Goal: Task Accomplishment & Management: Complete application form

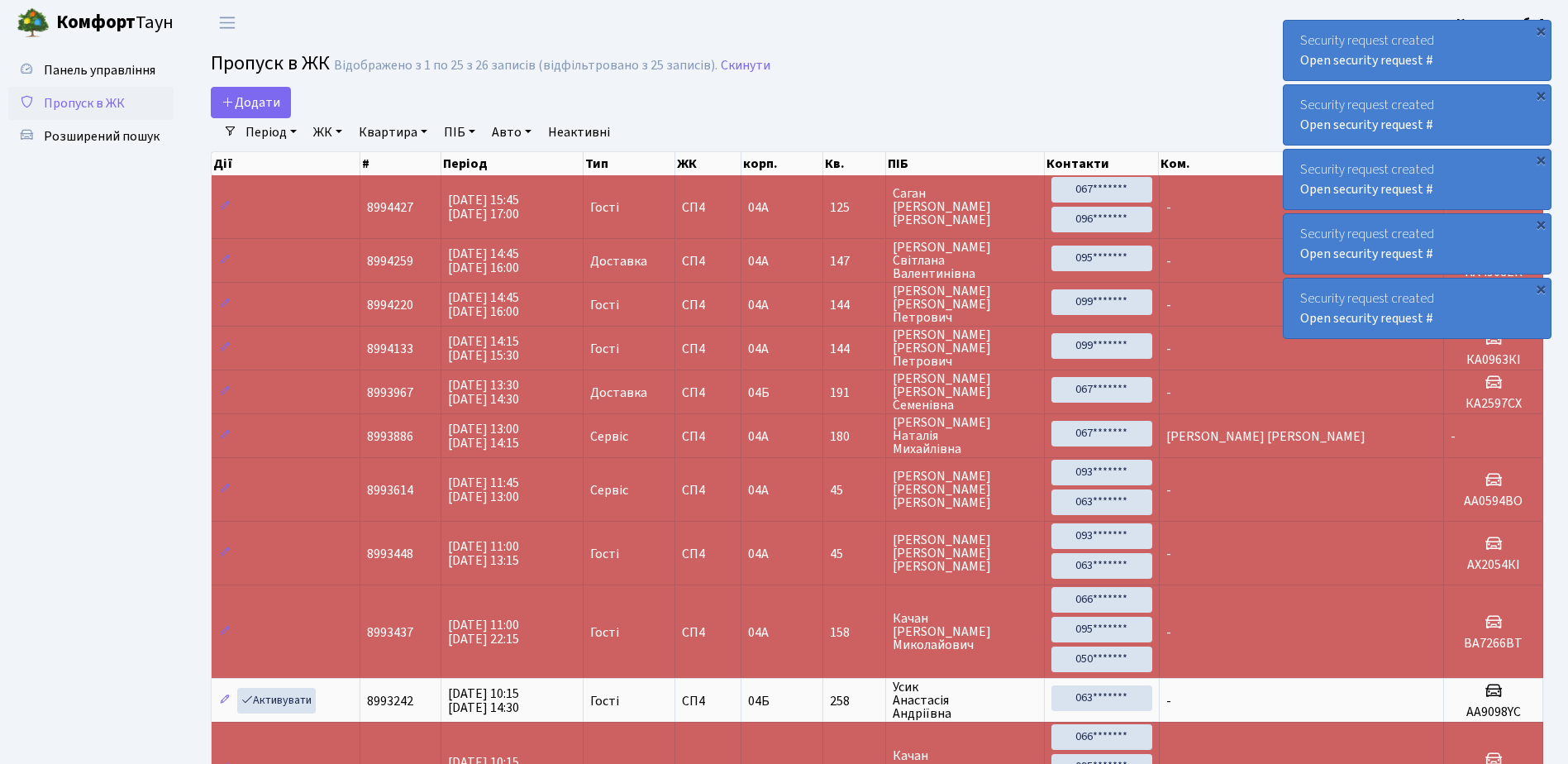
select select "25"
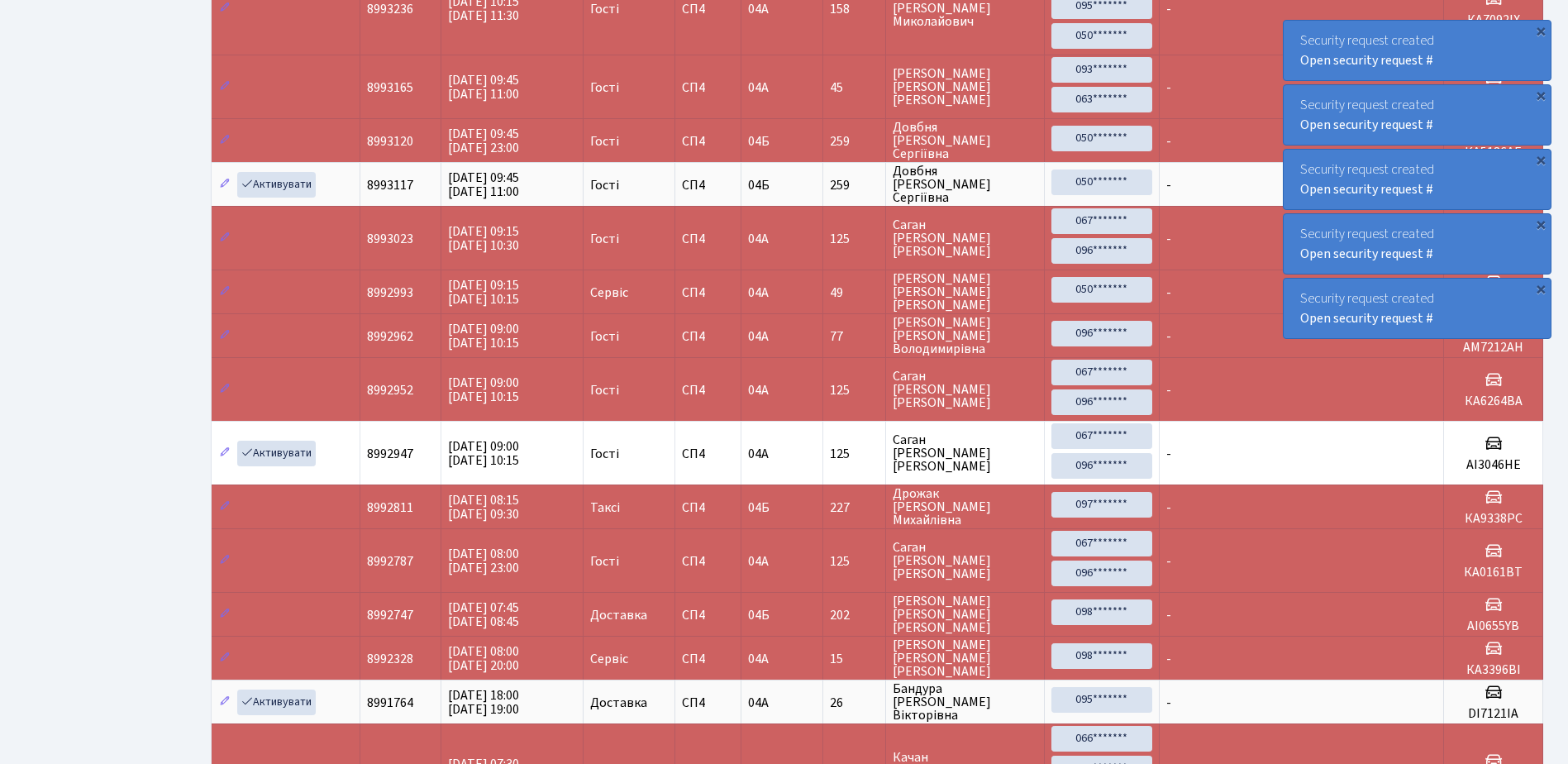
scroll to position [678, 0]
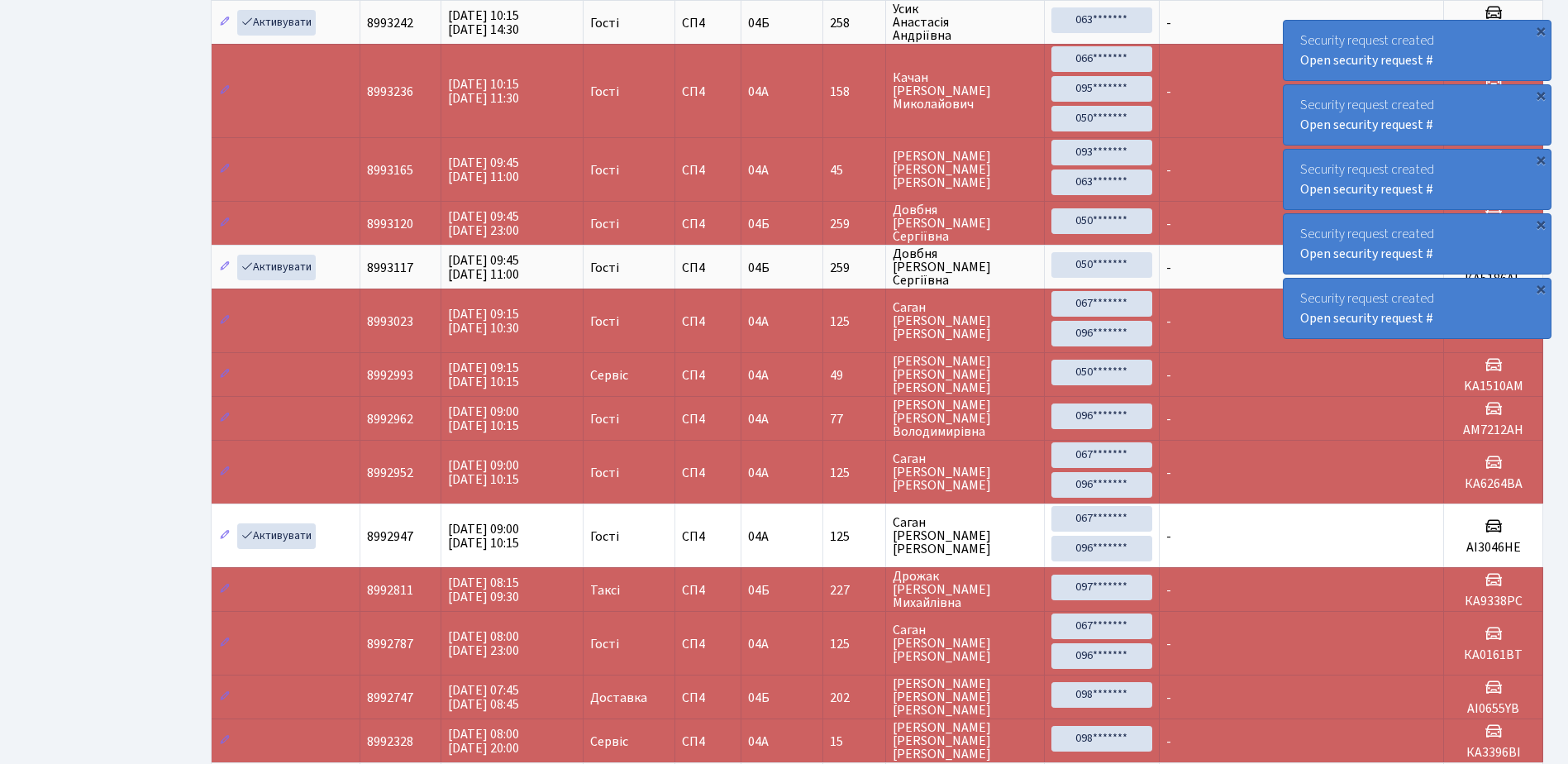
click at [76, 319] on ul "Панель управління Пропуск в ЖК Розширений пошук" at bounding box center [91, 169] width 165 height 1587
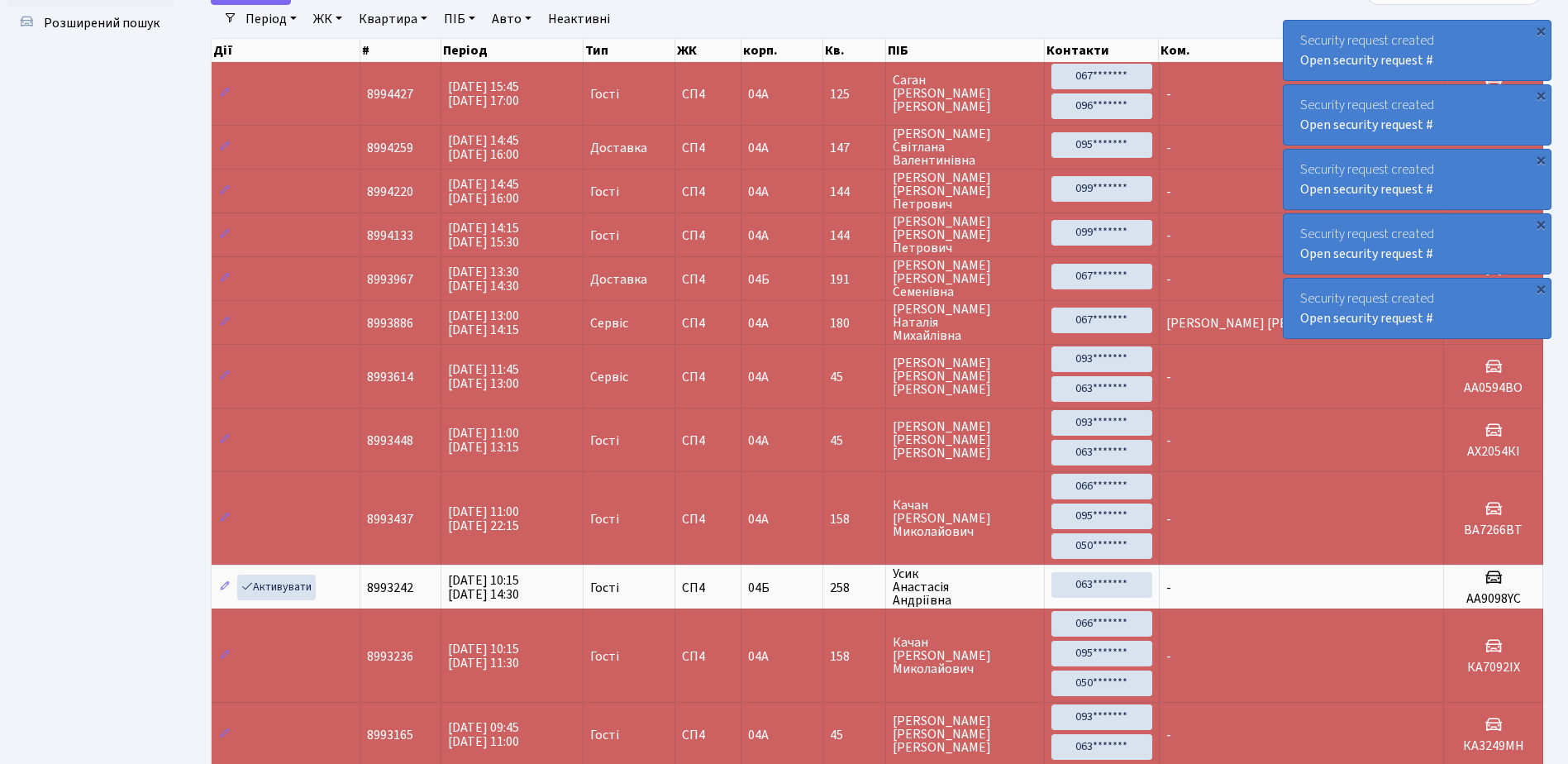
scroll to position [0, 0]
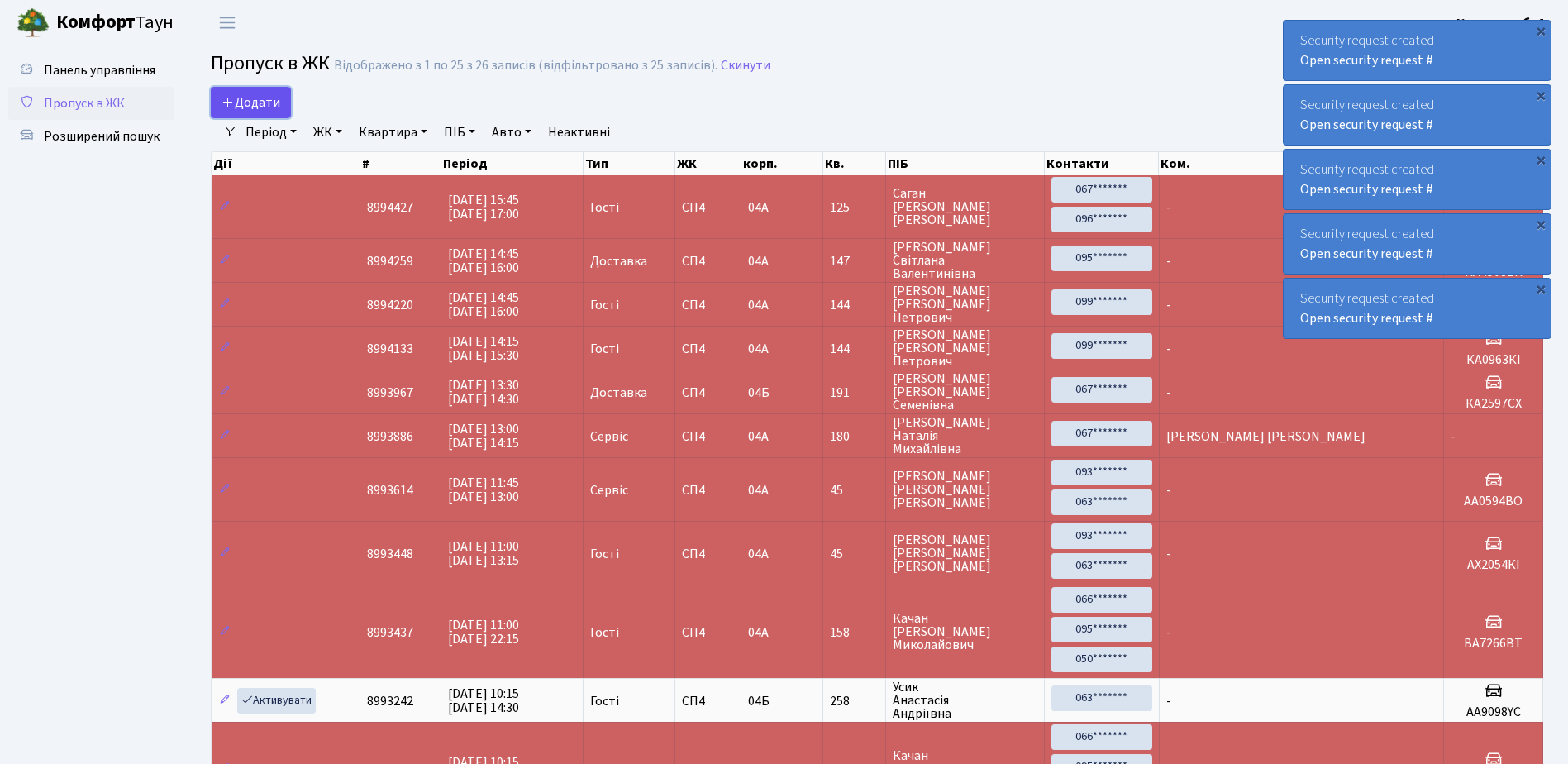
click at [260, 105] on span "Додати" at bounding box center [251, 102] width 59 height 18
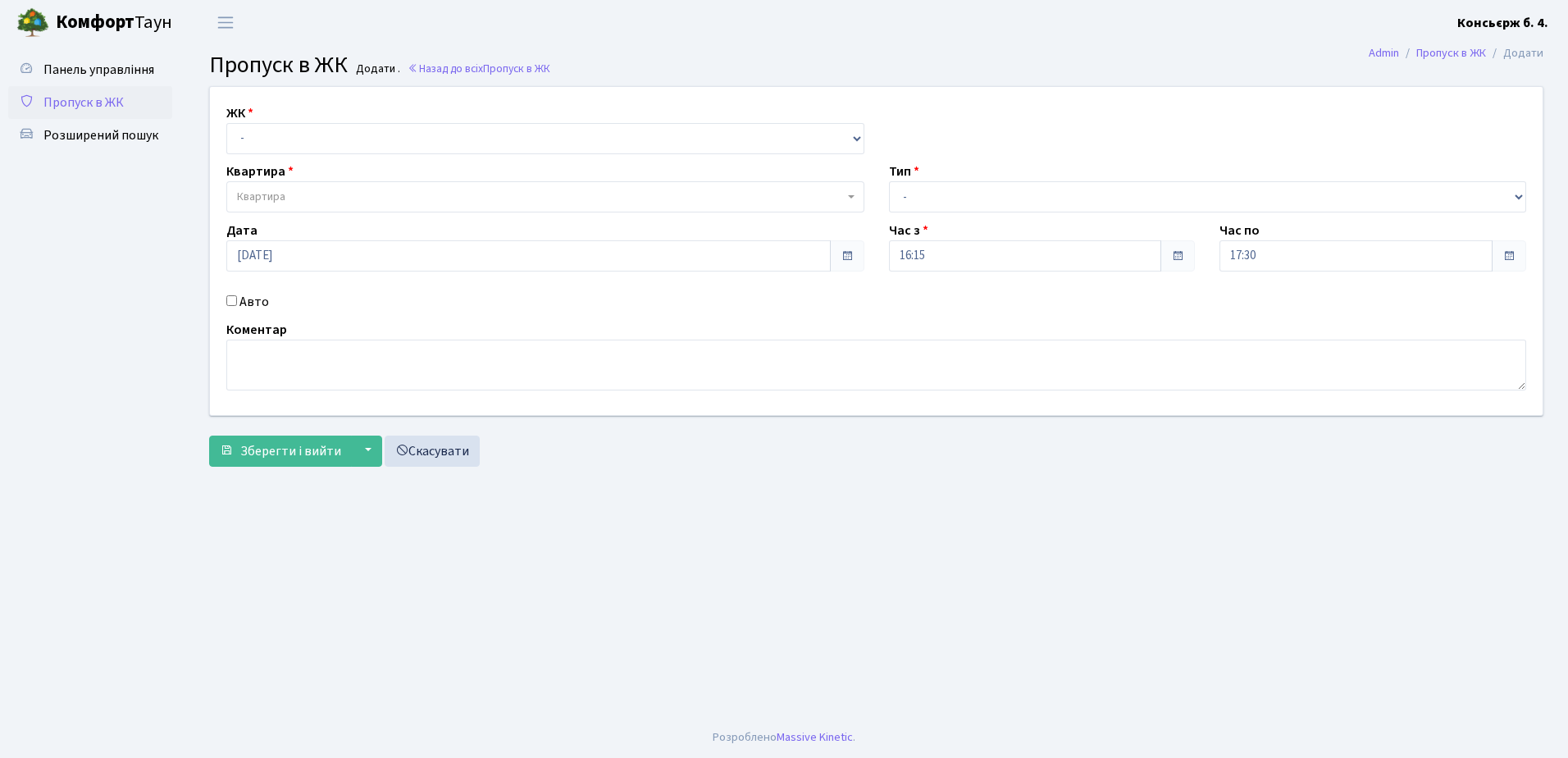
click at [116, 112] on link "Пропуск в ЖК" at bounding box center [90, 102] width 164 height 32
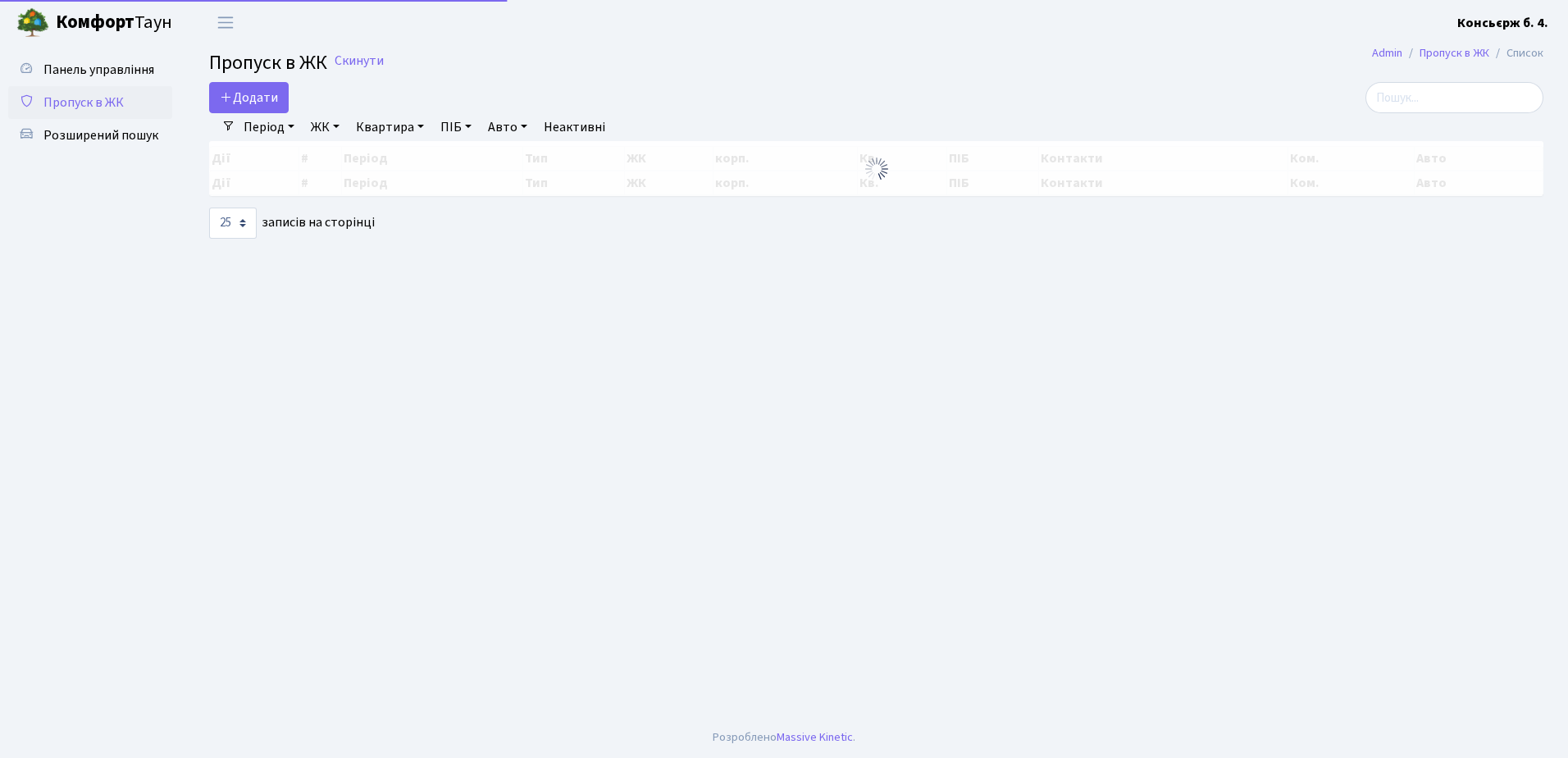
select select "25"
click at [116, 89] on link "Пропуск в ЖК" at bounding box center [90, 102] width 164 height 32
select select "25"
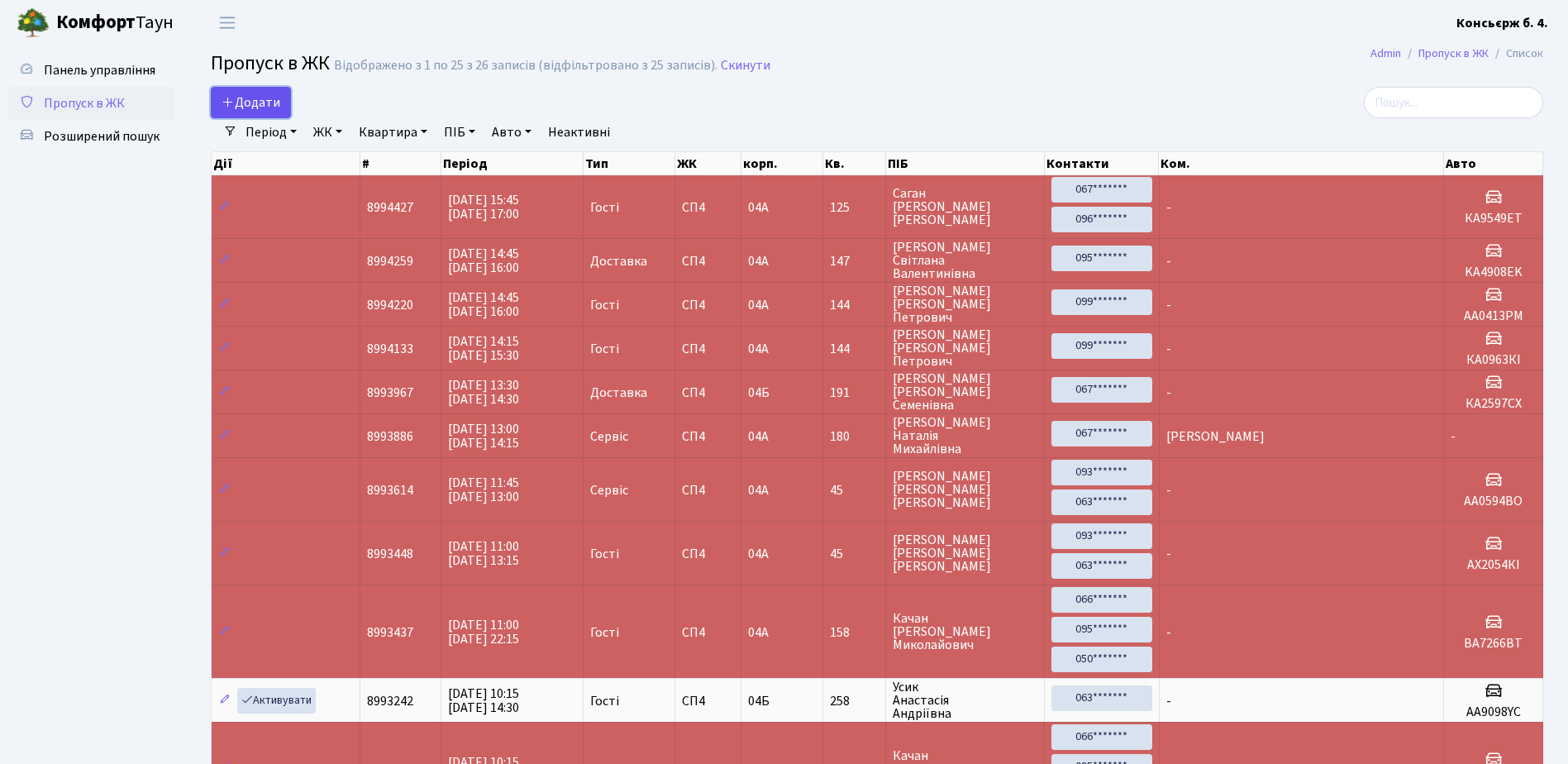
click at [253, 101] on span "Додати" at bounding box center [251, 102] width 59 height 18
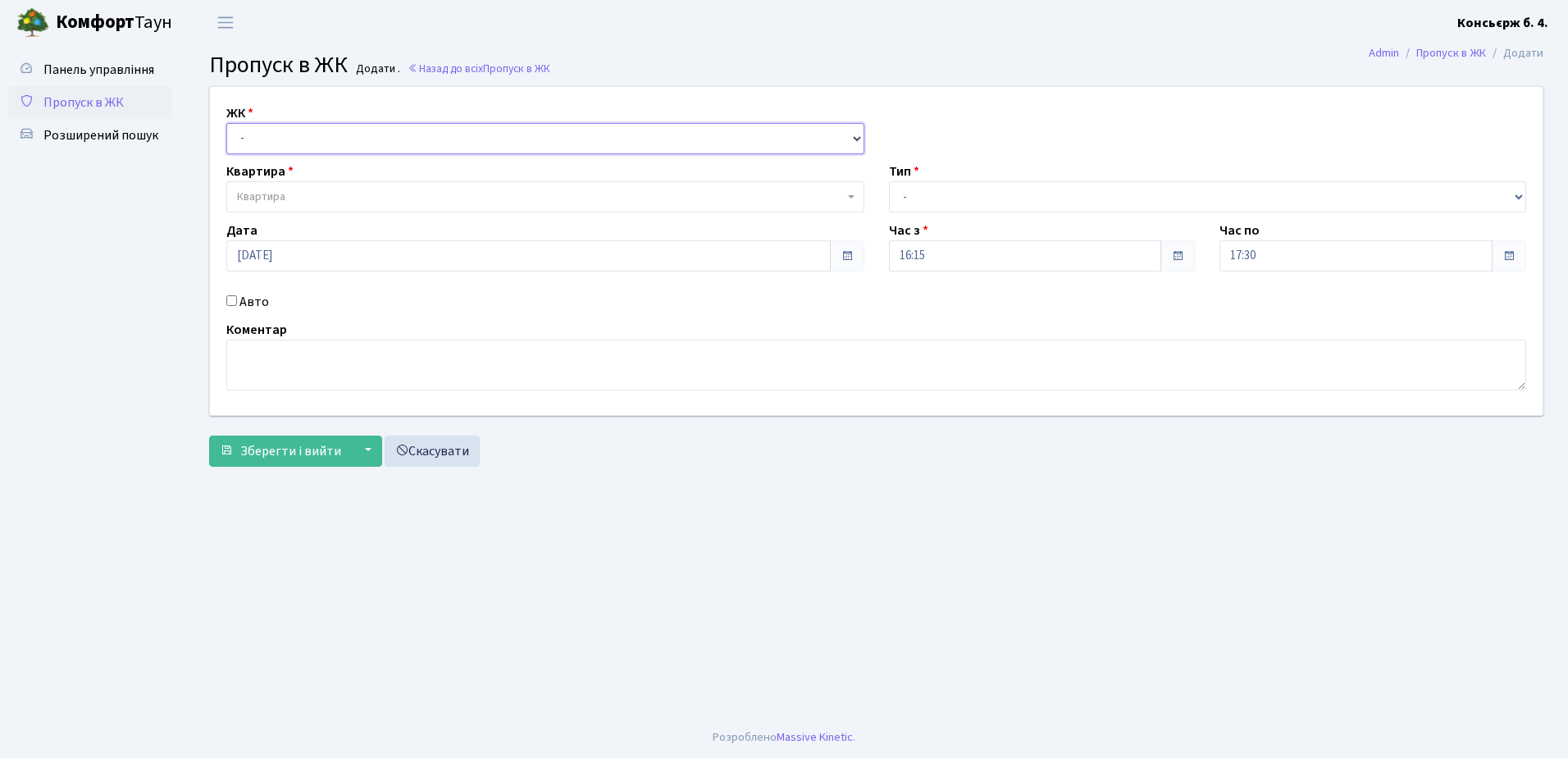
click at [313, 130] on select "- [STREET_ADDRESS]" at bounding box center [545, 138] width 638 height 31
select select "325"
click at [226, 123] on select "- [STREET_ADDRESS]" at bounding box center [545, 138] width 638 height 31
select select
click at [284, 196] on span "Квартира" at bounding box center [261, 197] width 48 height 17
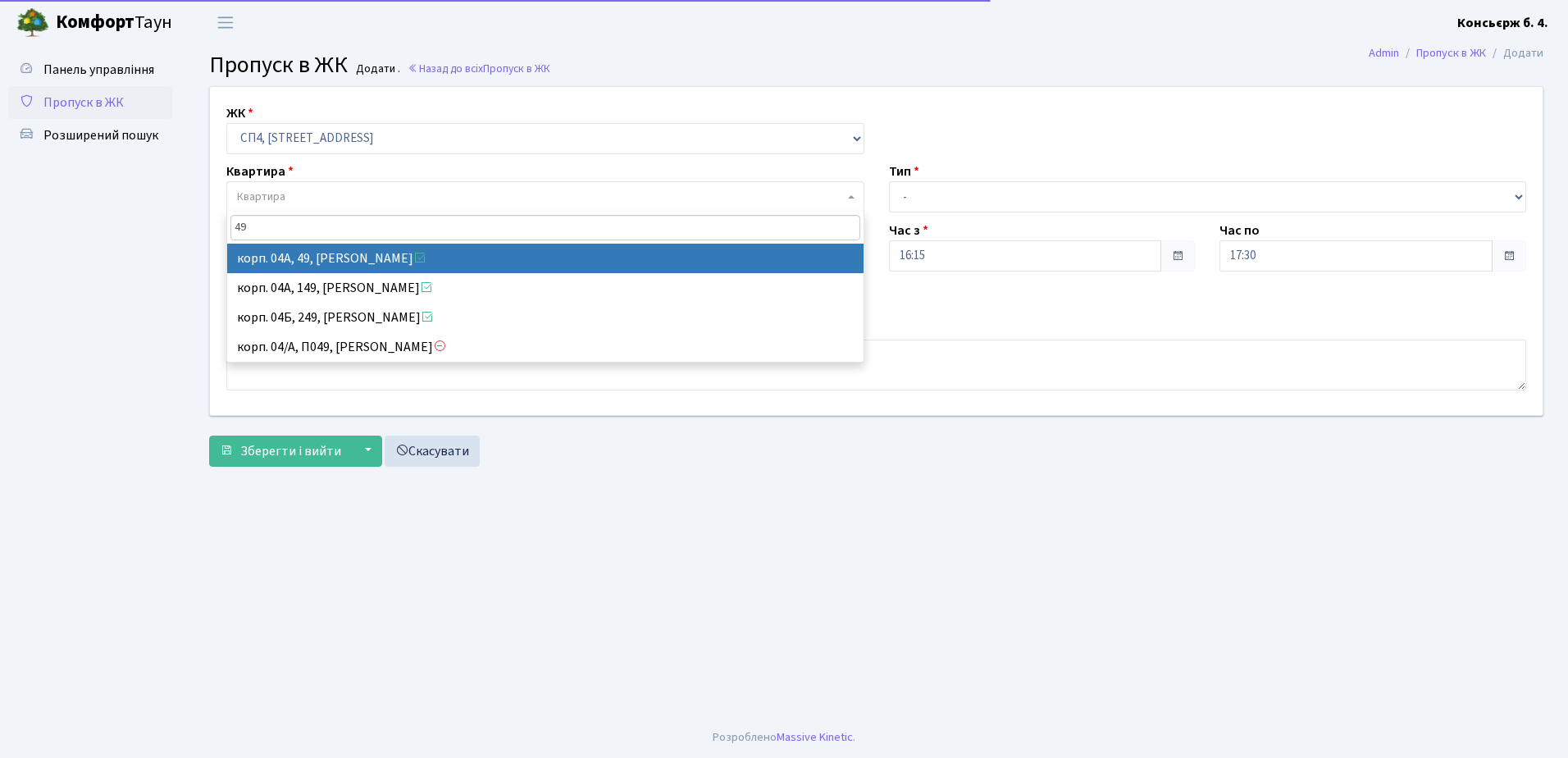
type input "49"
select select "21077"
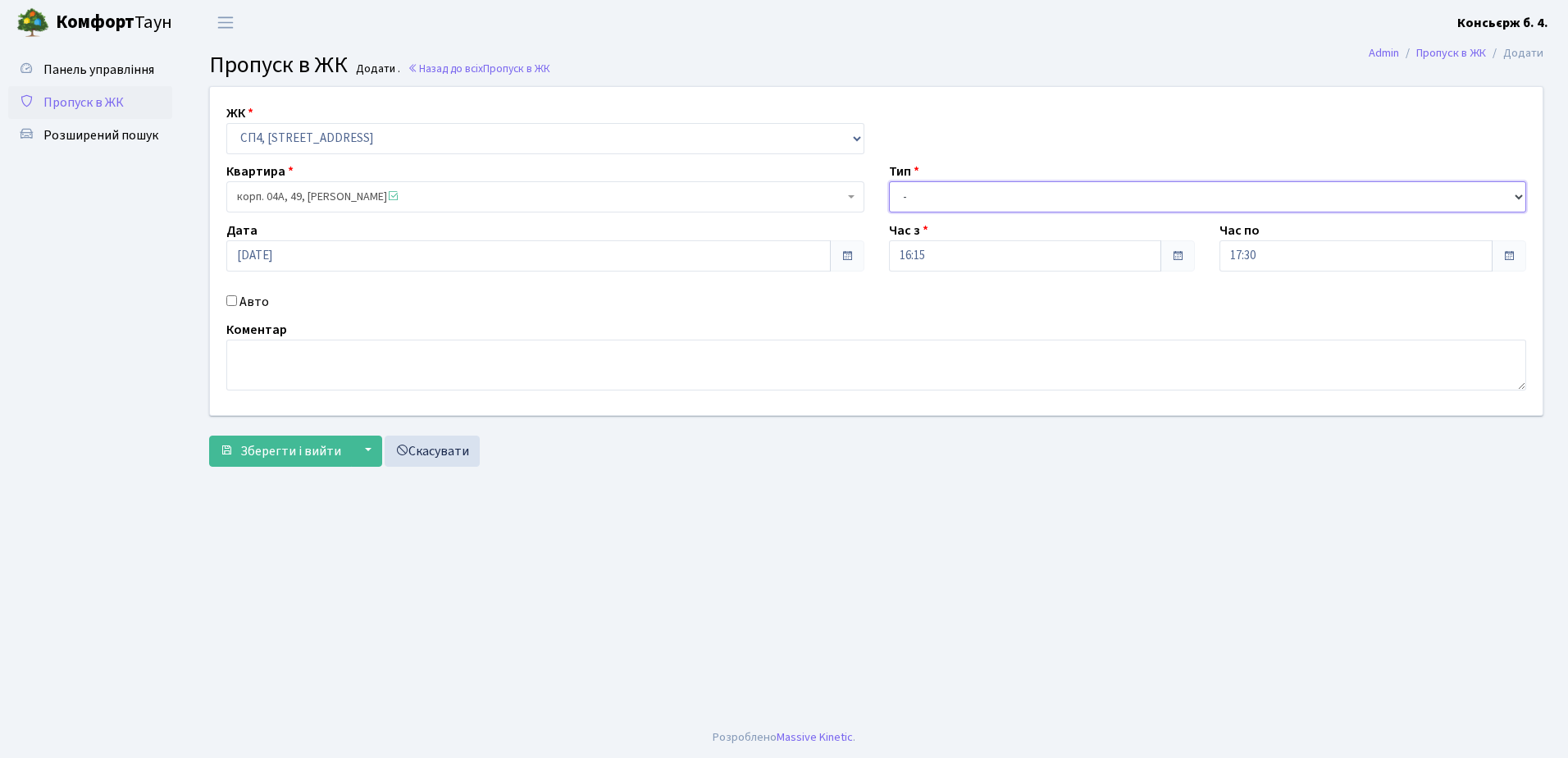
click at [938, 209] on select "- Доставка Таксі Гості Сервіс" at bounding box center [1208, 196] width 638 height 31
select select "18"
click at [889, 181] on select "- Доставка Таксі Гості Сервіс" at bounding box center [1208, 196] width 638 height 31
click at [106, 107] on span "Пропуск в ЖК" at bounding box center [83, 102] width 81 height 18
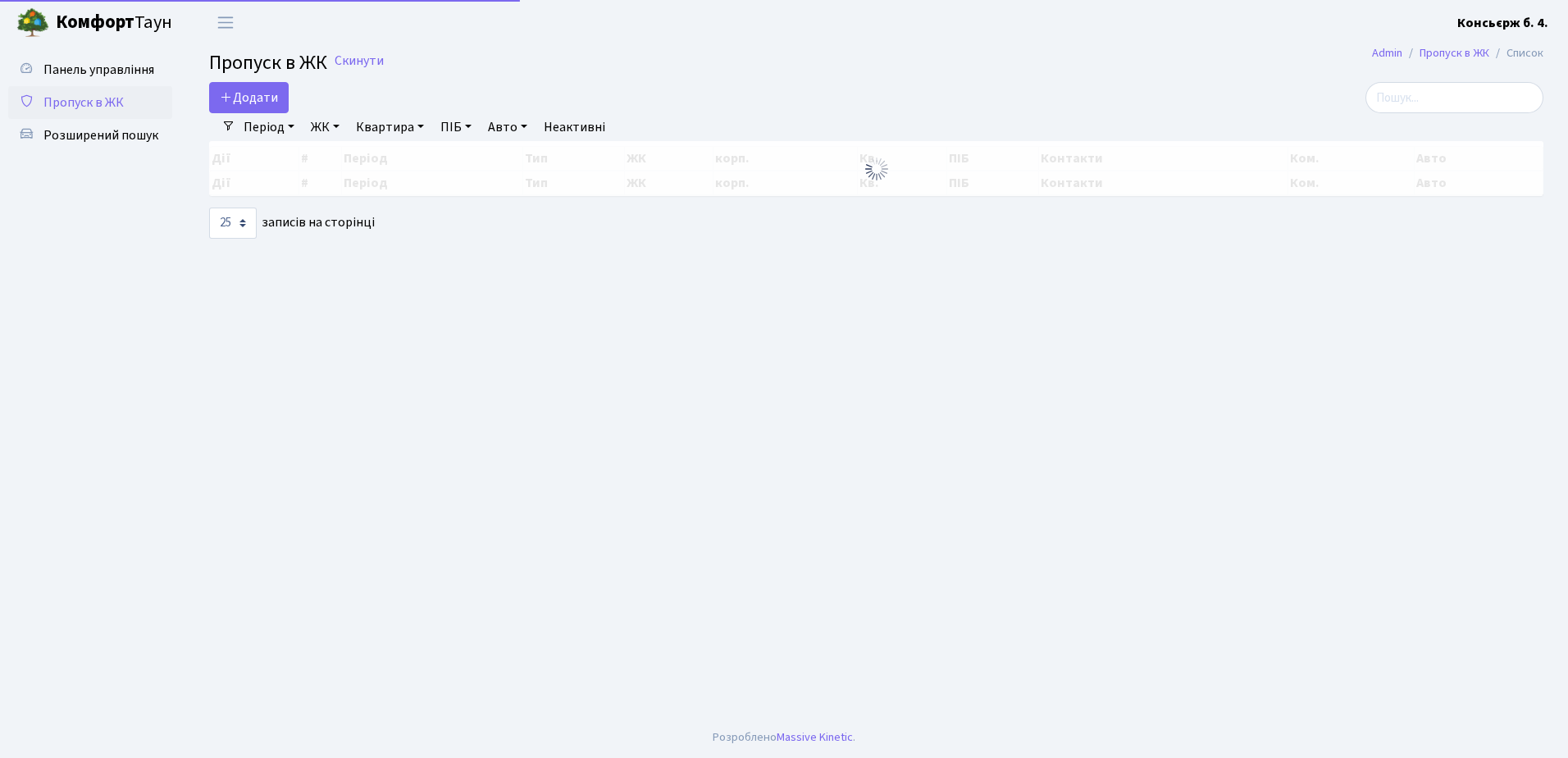
select select "25"
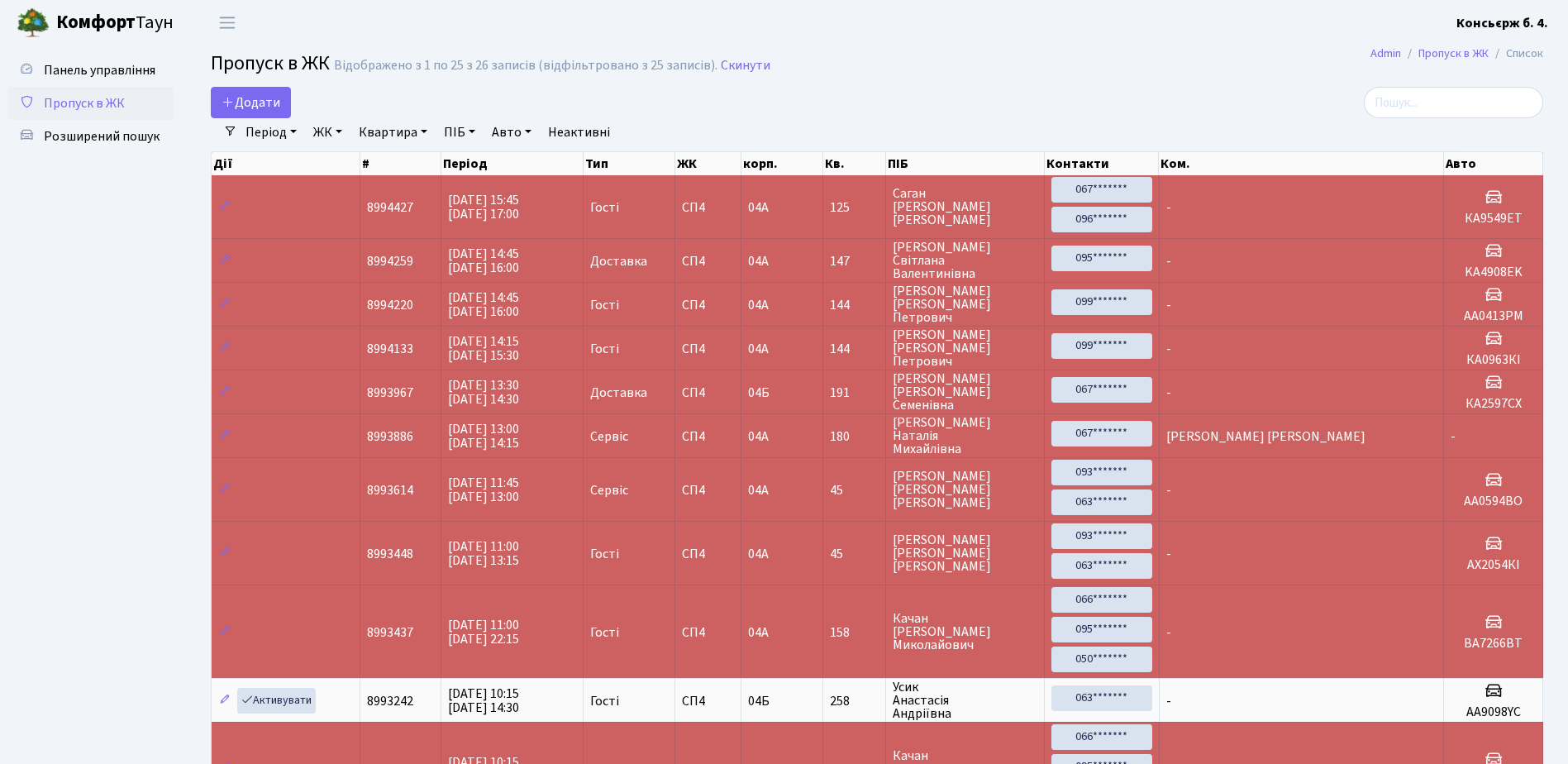
scroll to position [3, 0]
click at [842, 420] on td "180" at bounding box center [854, 435] width 63 height 44
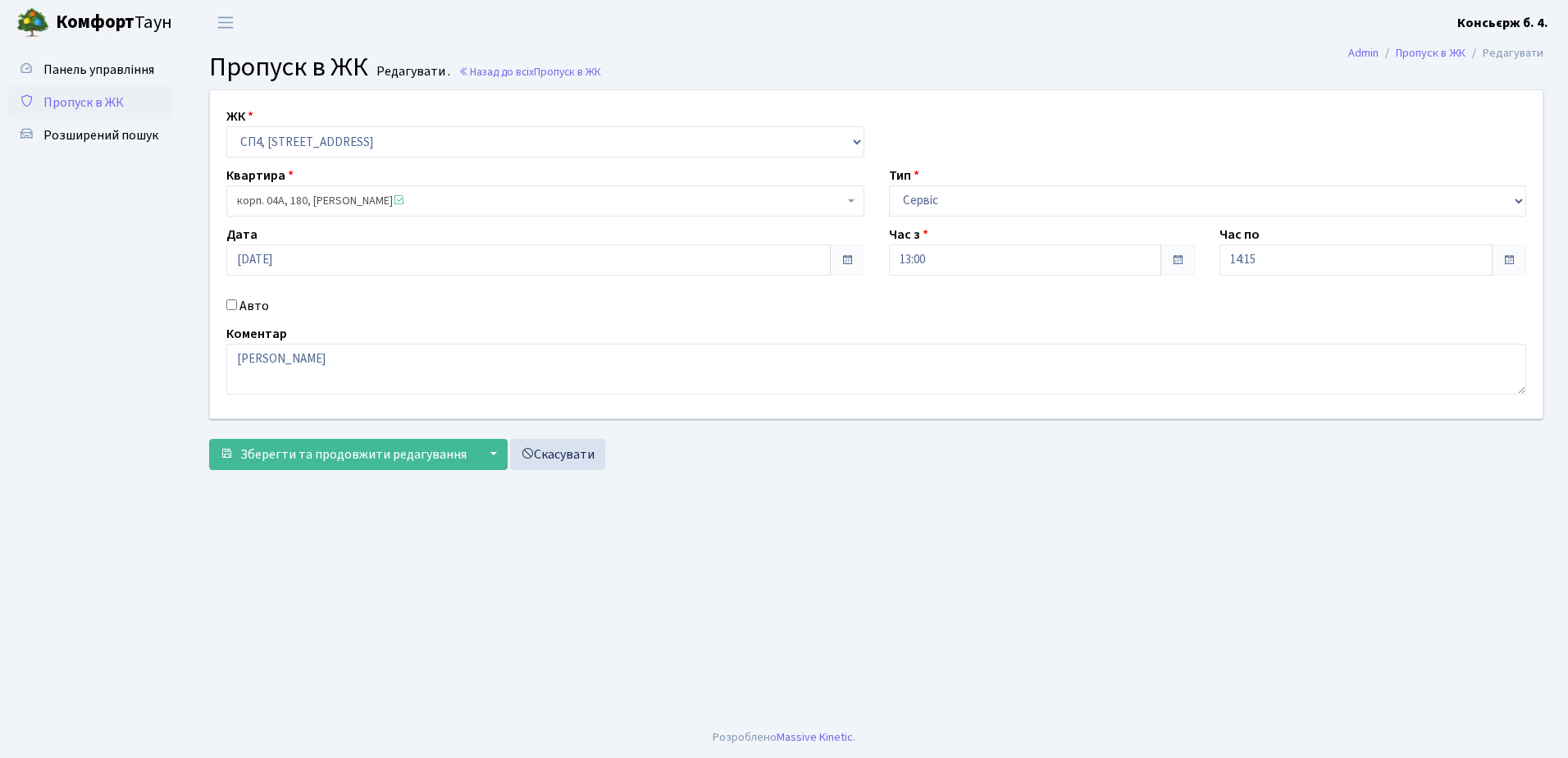
click at [78, 91] on link "Пропуск в ЖК" at bounding box center [90, 102] width 164 height 32
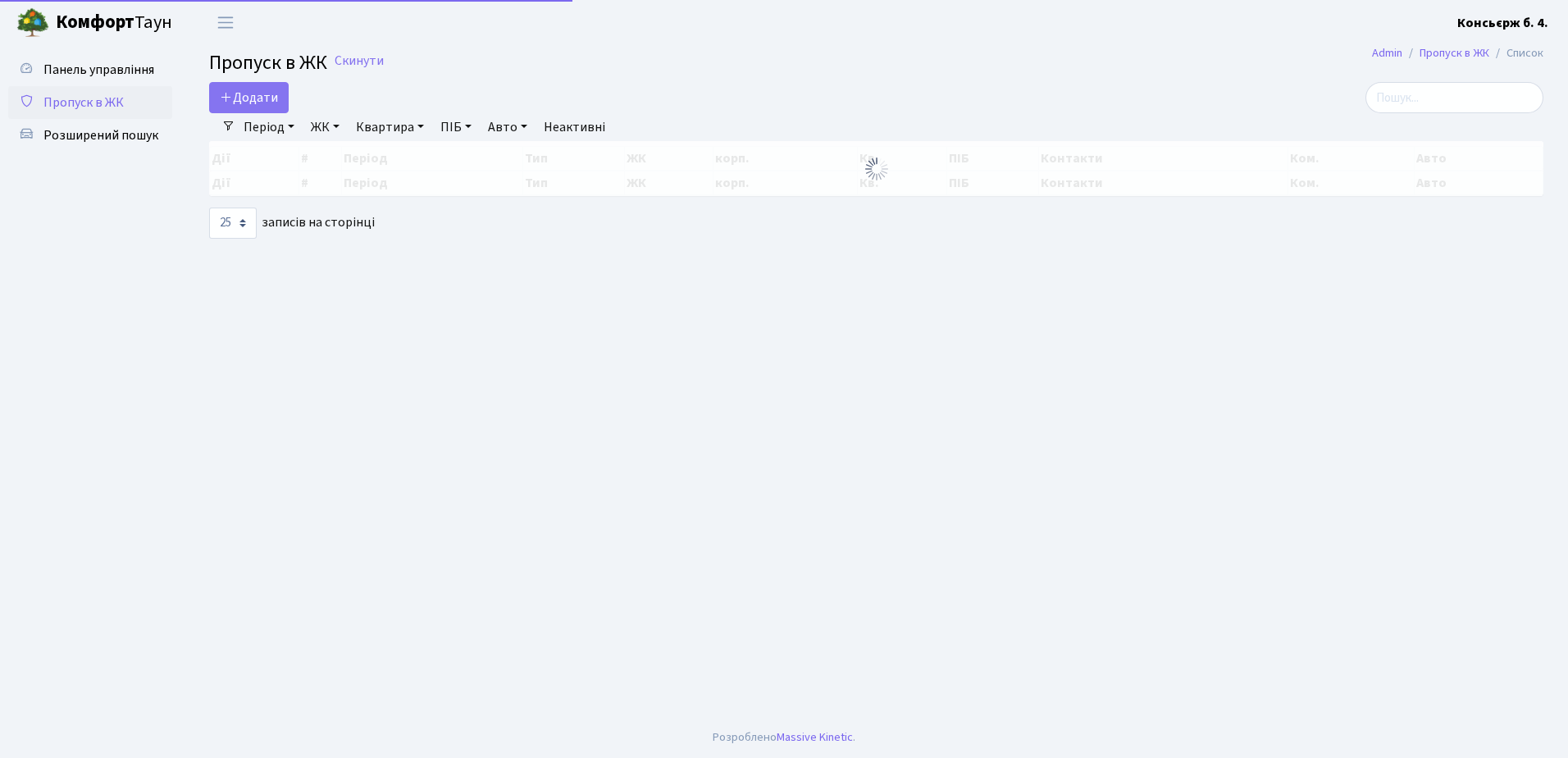
select select "25"
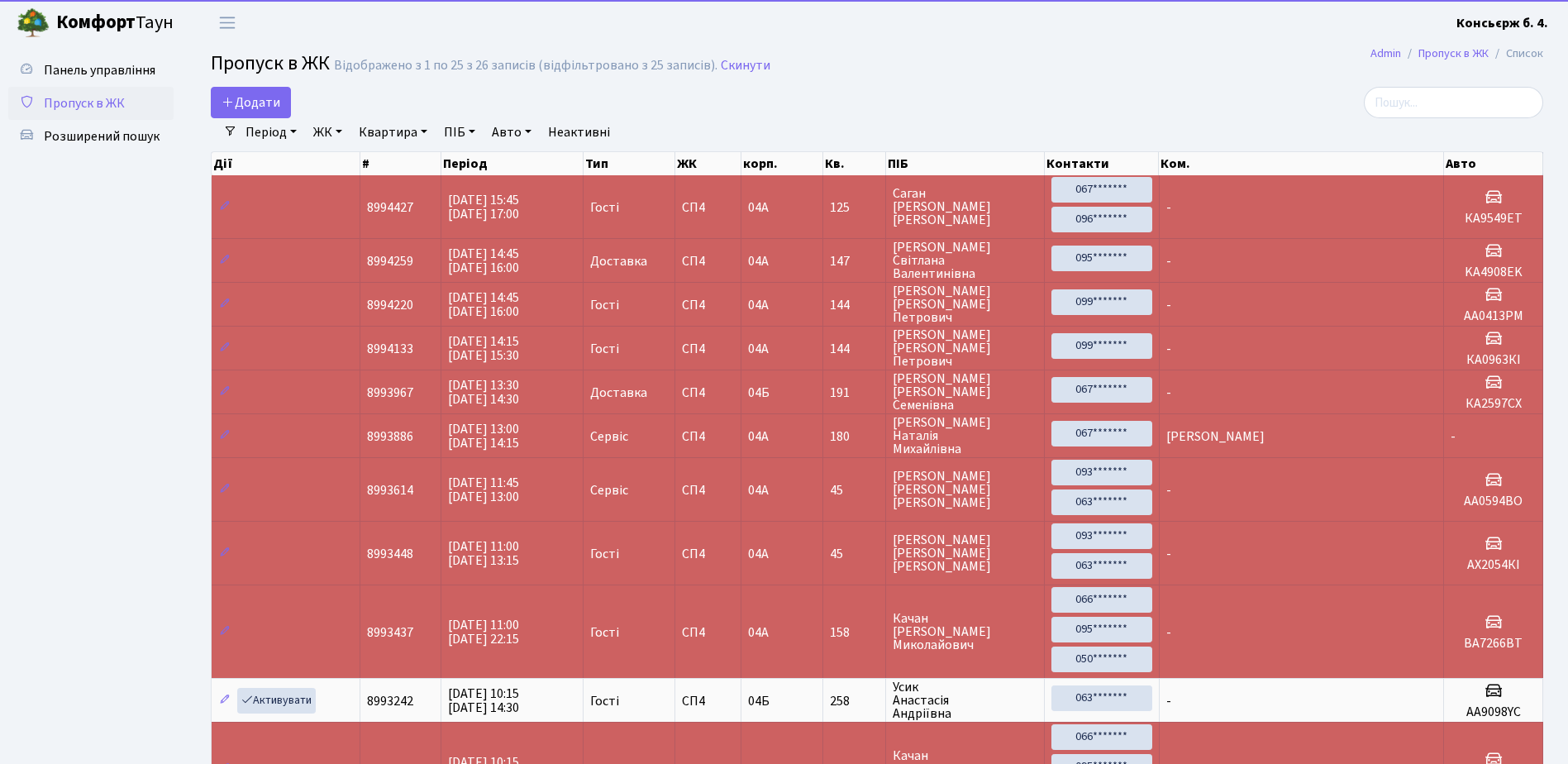
scroll to position [3, 0]
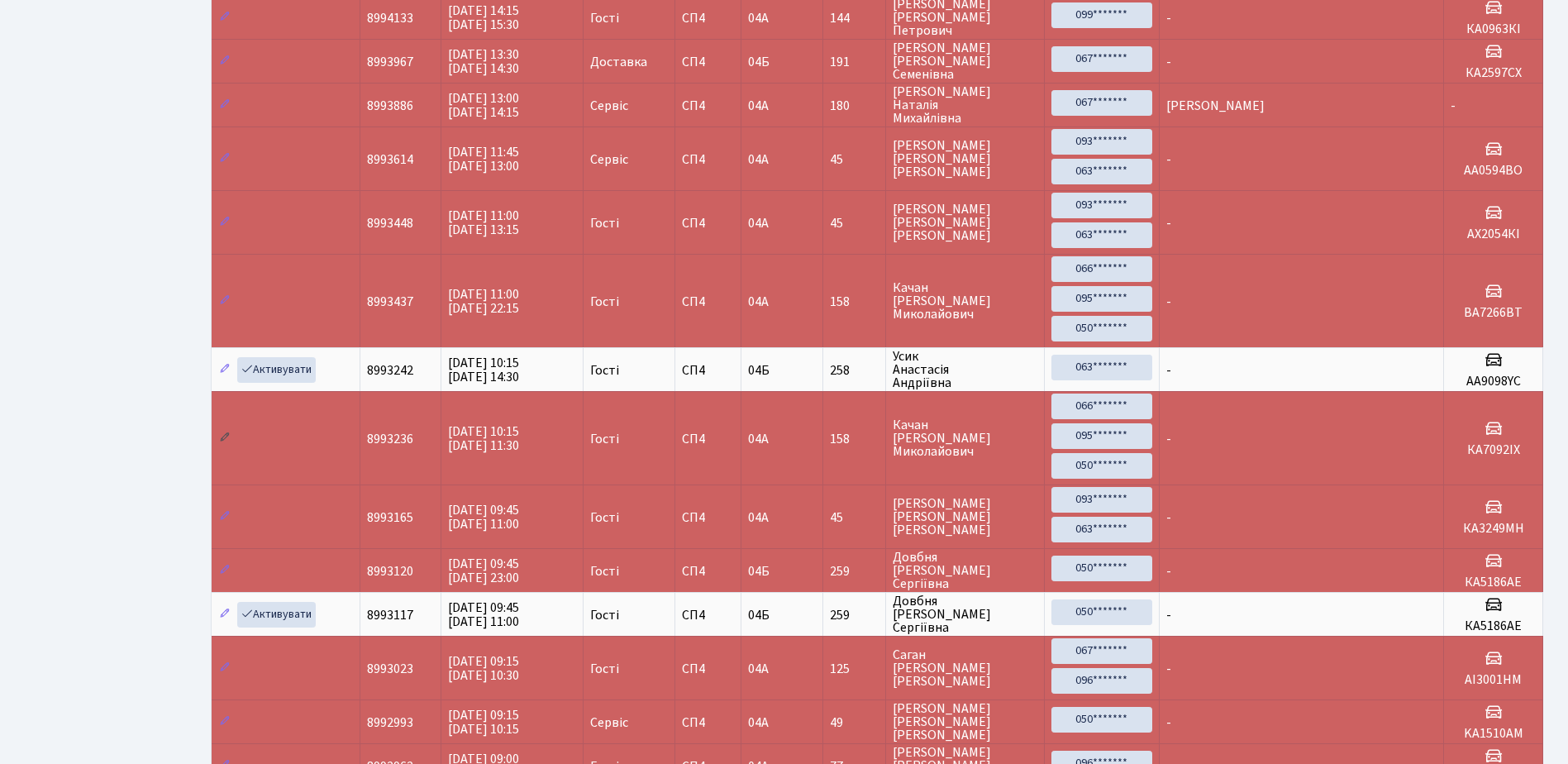
scroll to position [496, 0]
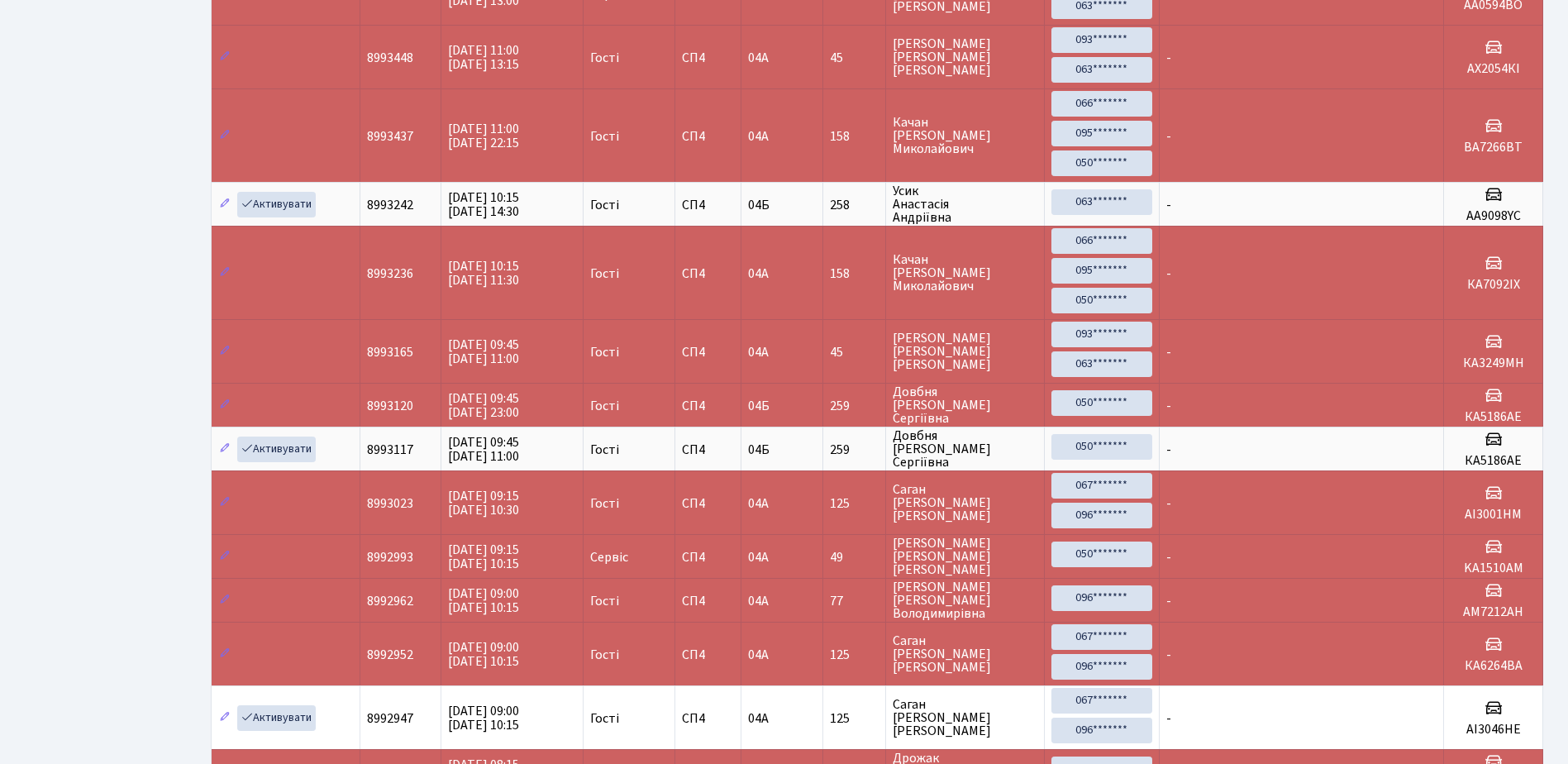
click at [941, 550] on span "Бондаренко Євгеній Геннадійович" at bounding box center [965, 556] width 144 height 39
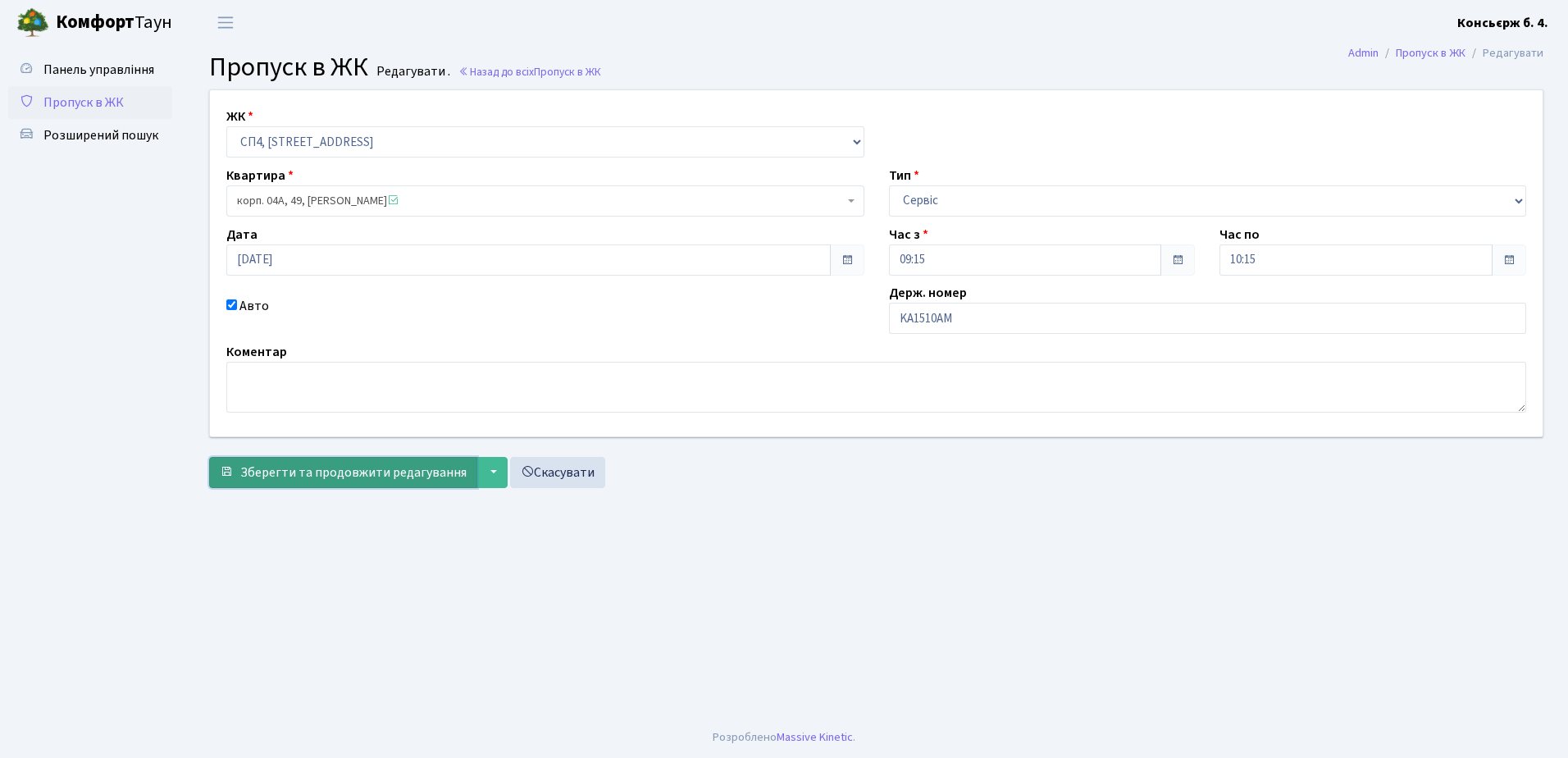
click at [334, 478] on span "Зберегти та продовжити редагування" at bounding box center [354, 473] width 226 height 18
click at [121, 108] on span "Пропуск в ЖК" at bounding box center [83, 102] width 81 height 18
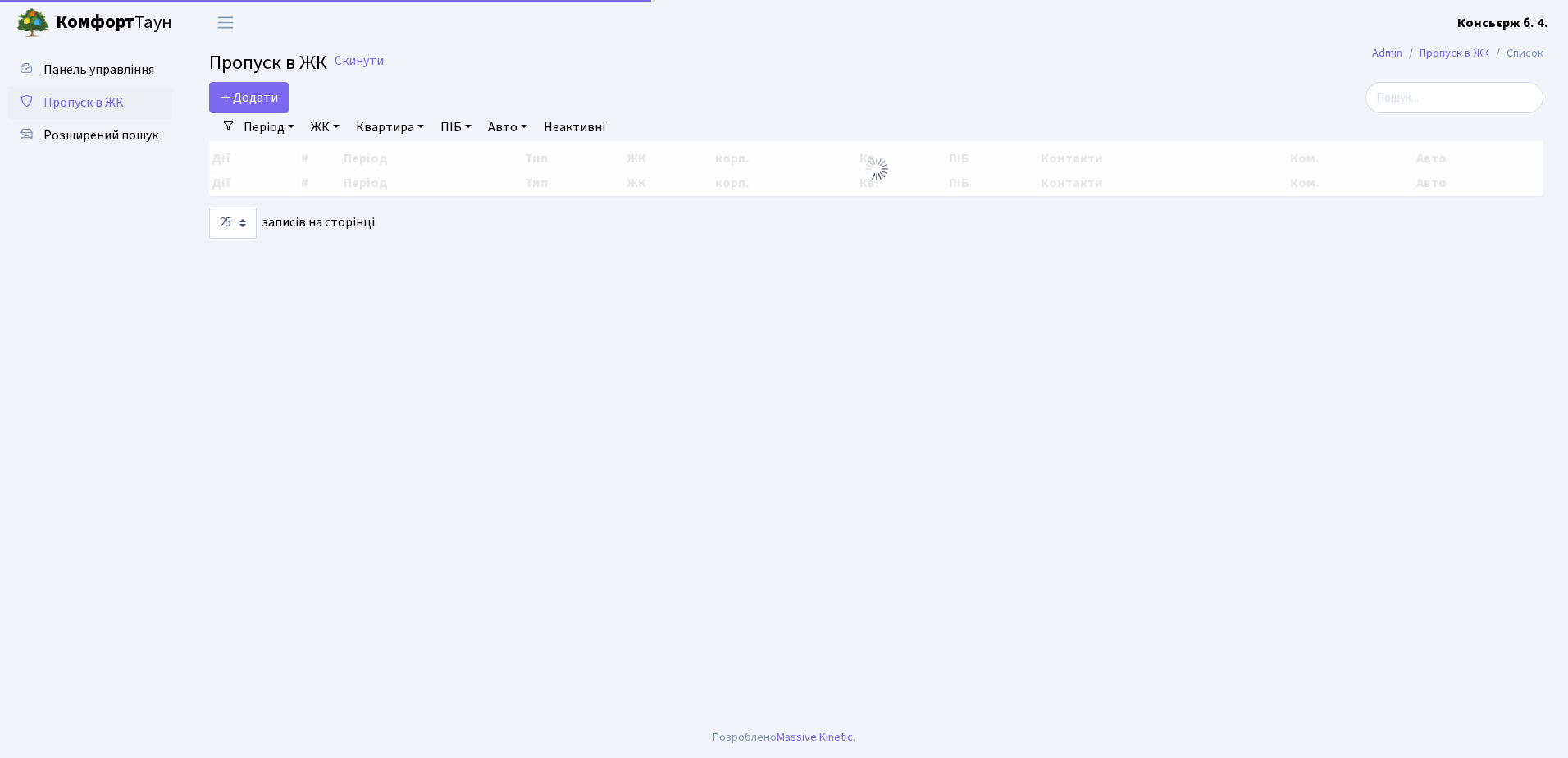
select select "25"
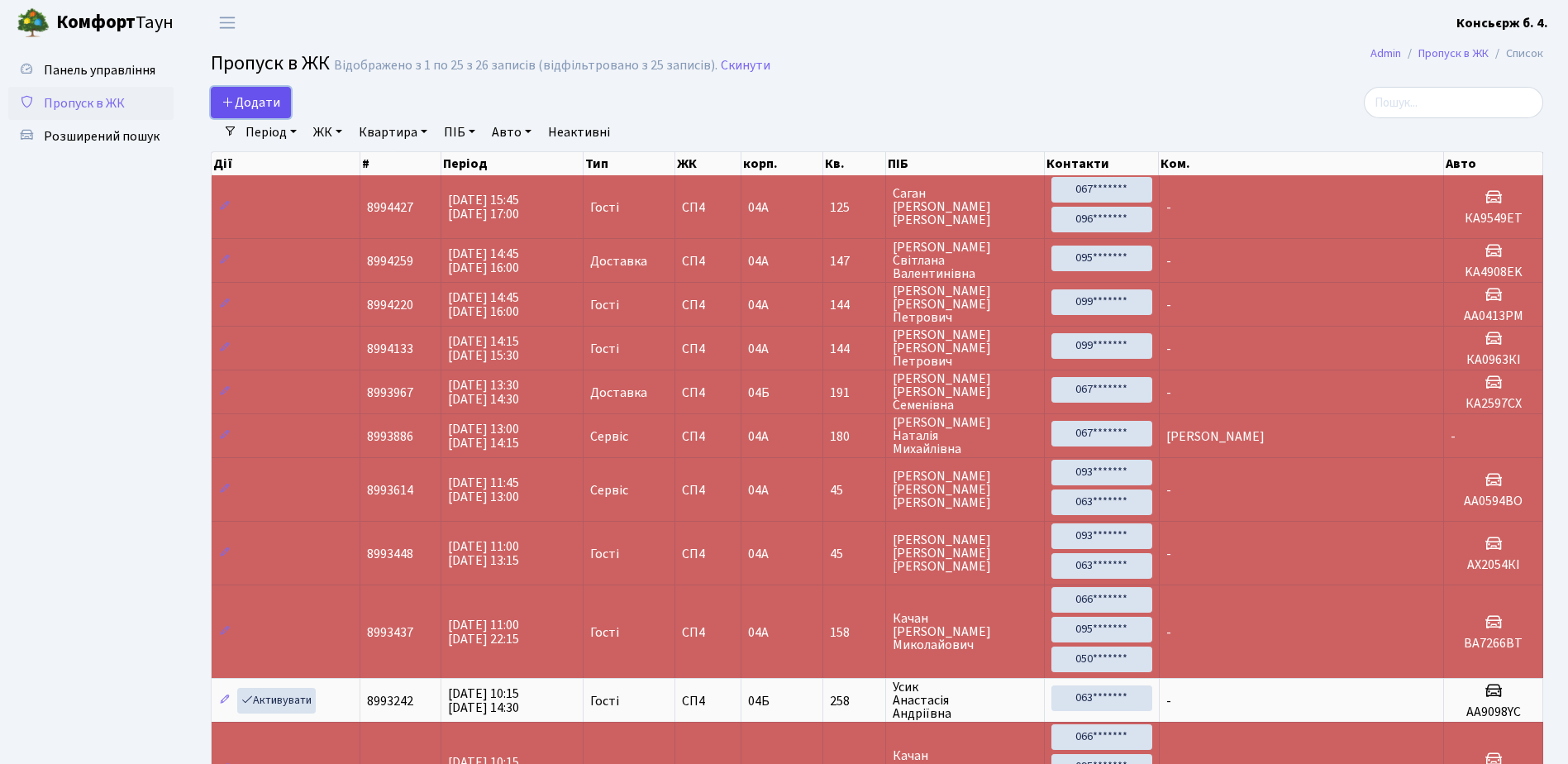
click at [231, 107] on icon at bounding box center [228, 101] width 13 height 13
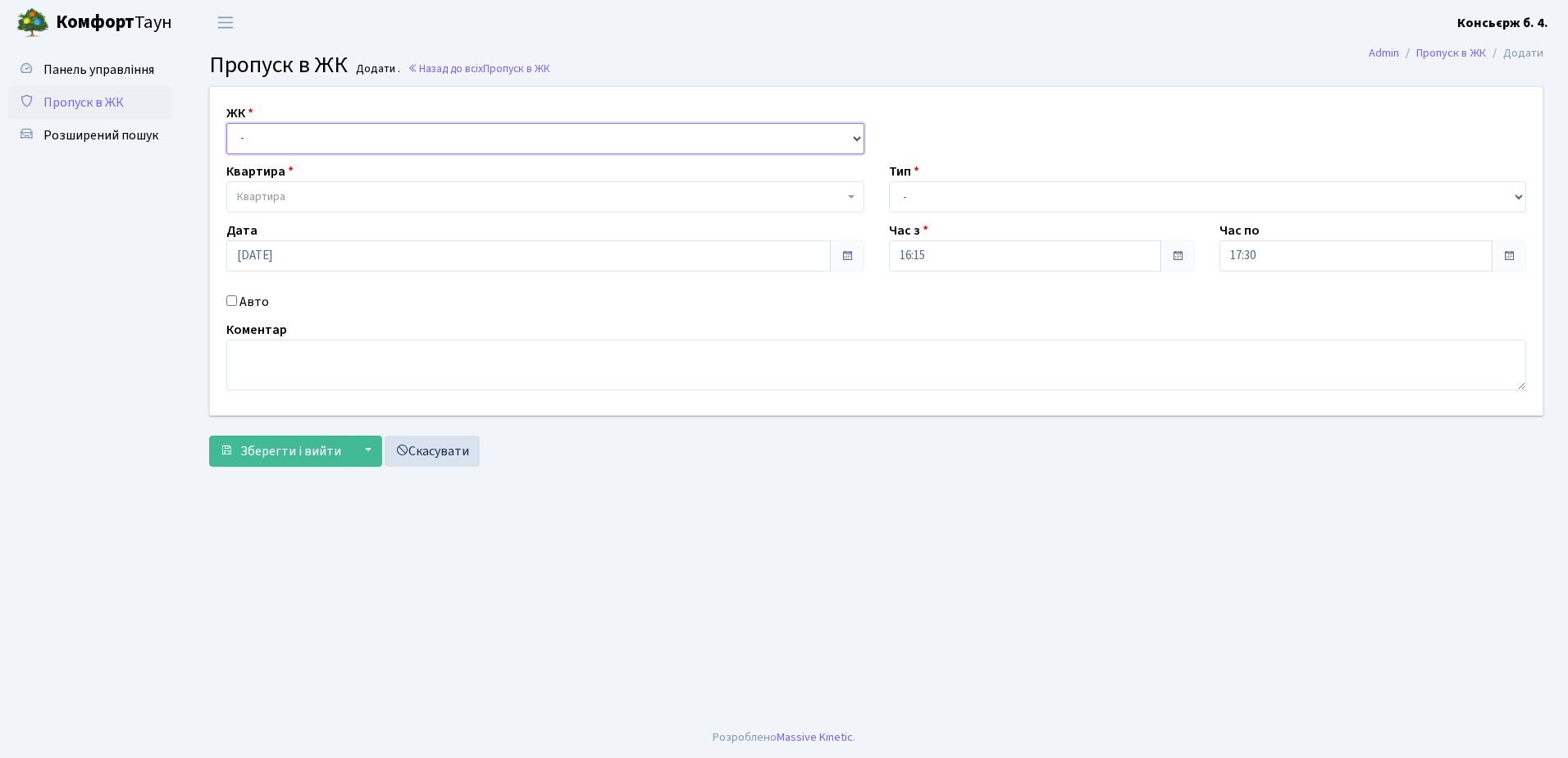
click at [276, 135] on select "- СП4, Столичне шосе, 5" at bounding box center [545, 138] width 638 height 31
select select "325"
click at [226, 123] on select "- СП4, Столичне шосе, 5" at bounding box center [545, 138] width 638 height 31
select select
click at [304, 187] on span "Квартира" at bounding box center [545, 196] width 638 height 31
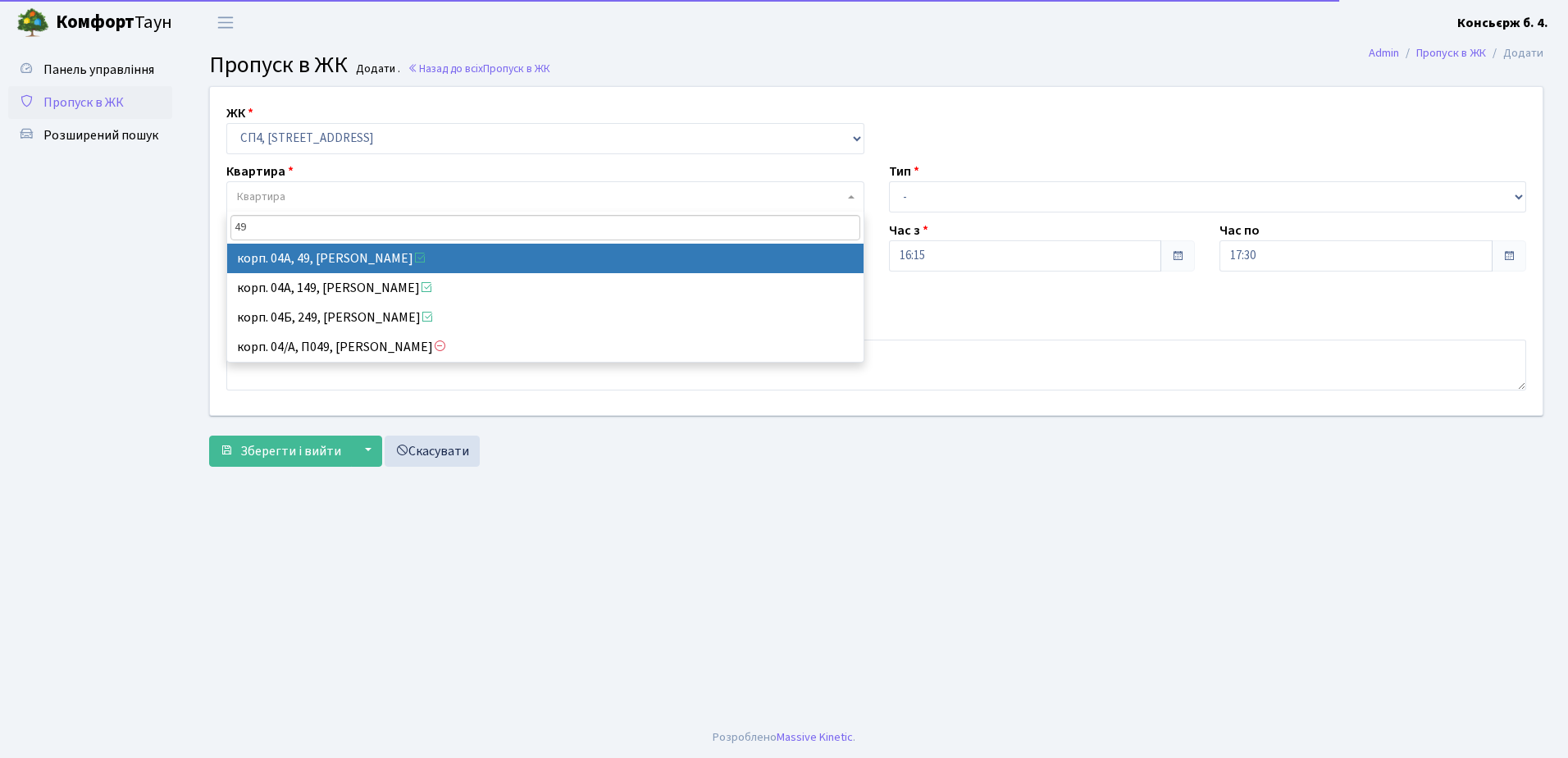
type input "49"
select select "21077"
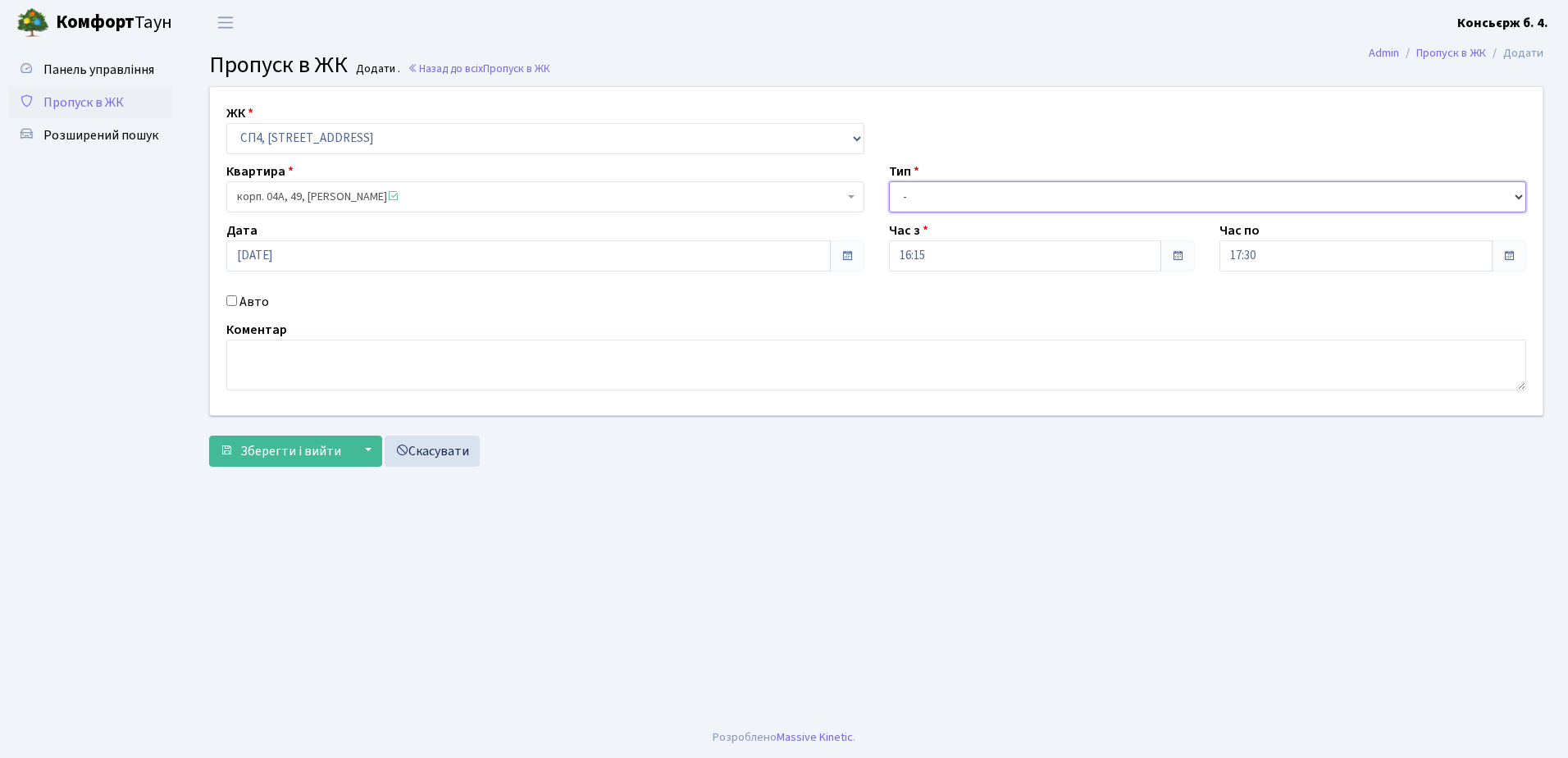
drag, startPoint x: 928, startPoint y: 201, endPoint x: 931, endPoint y: 211, distance: 10.4
click at [928, 201] on select "- Доставка Таксі Гості Сервіс" at bounding box center [1208, 196] width 638 height 31
select select "18"
click at [889, 181] on select "- Доставка Таксі Гості Сервіс" at bounding box center [1208, 196] width 638 height 31
click at [226, 297] on input "Авто" at bounding box center [231, 300] width 11 height 11
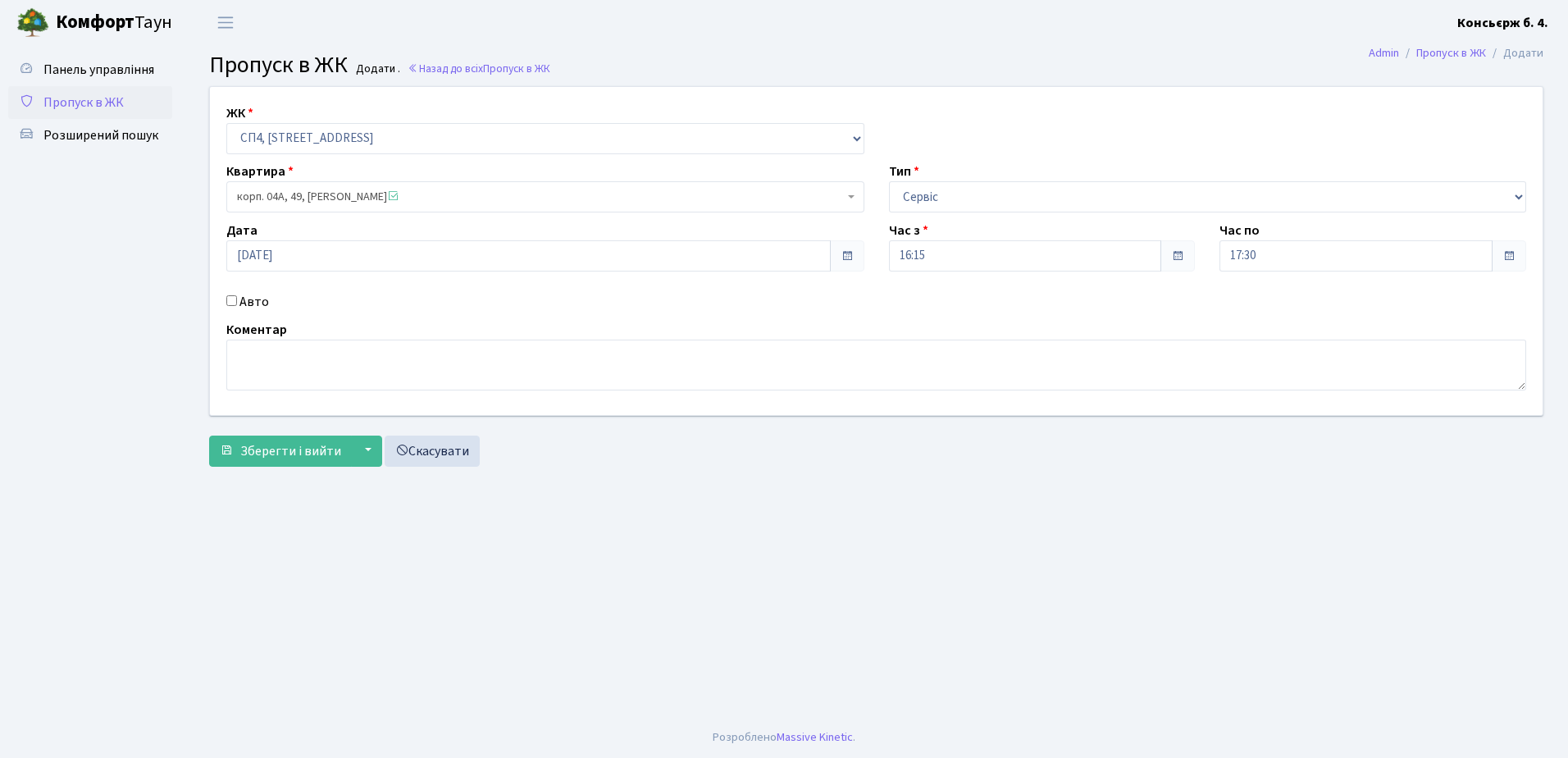
checkbox input "true"
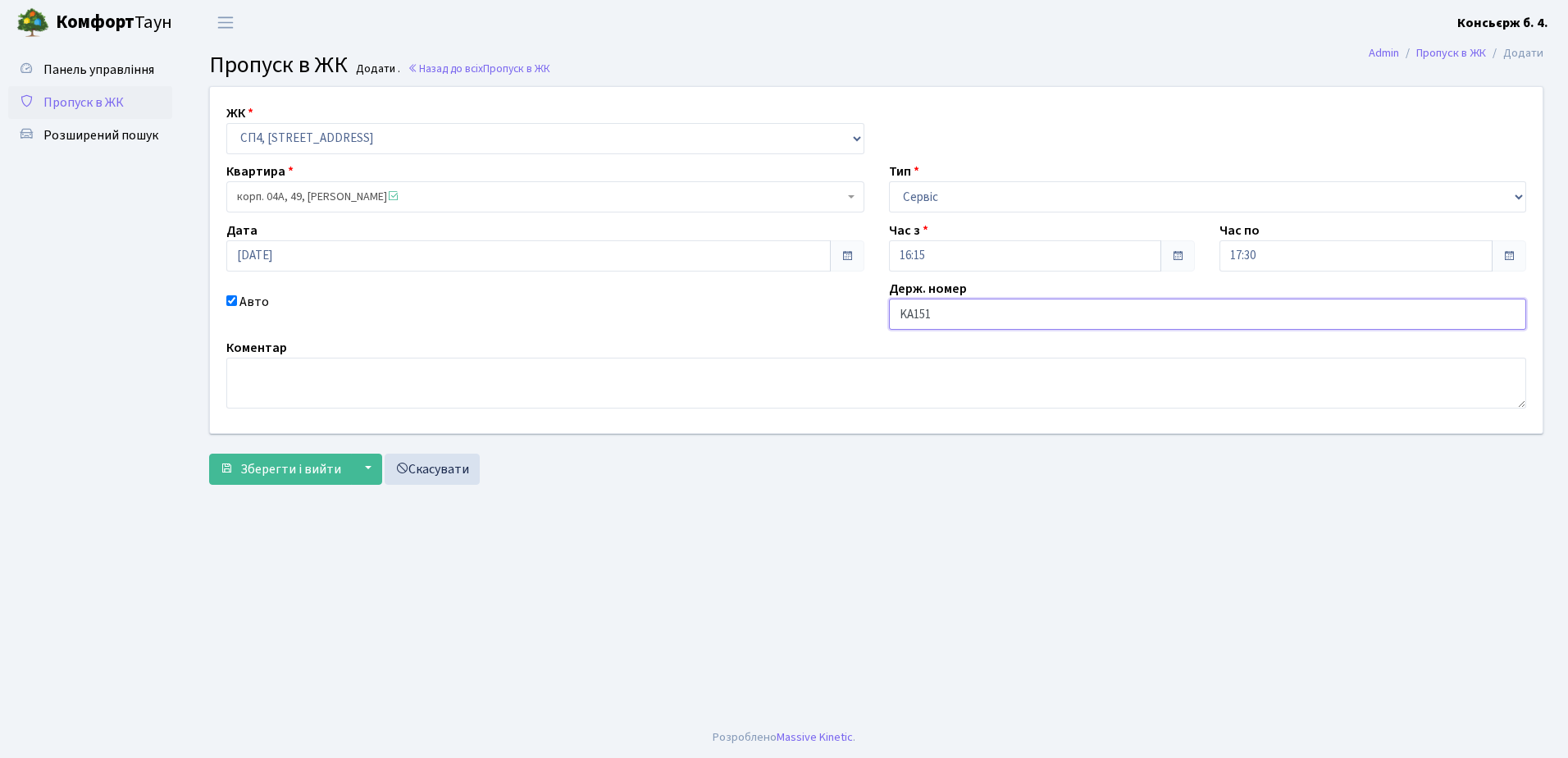
type input "KA1510AM"
click at [304, 464] on span "Зберегти і вийти" at bounding box center [290, 469] width 101 height 18
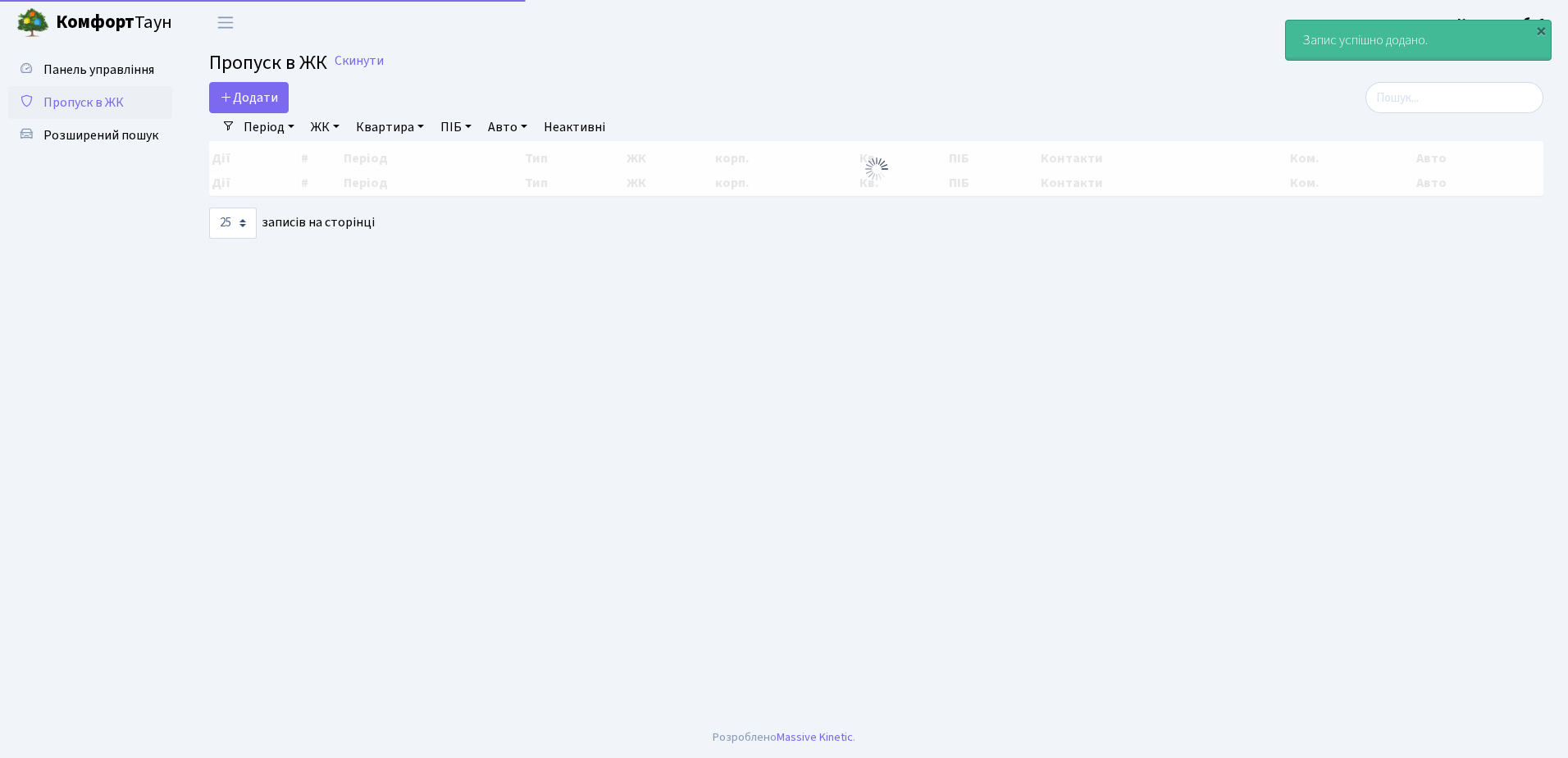
select select "25"
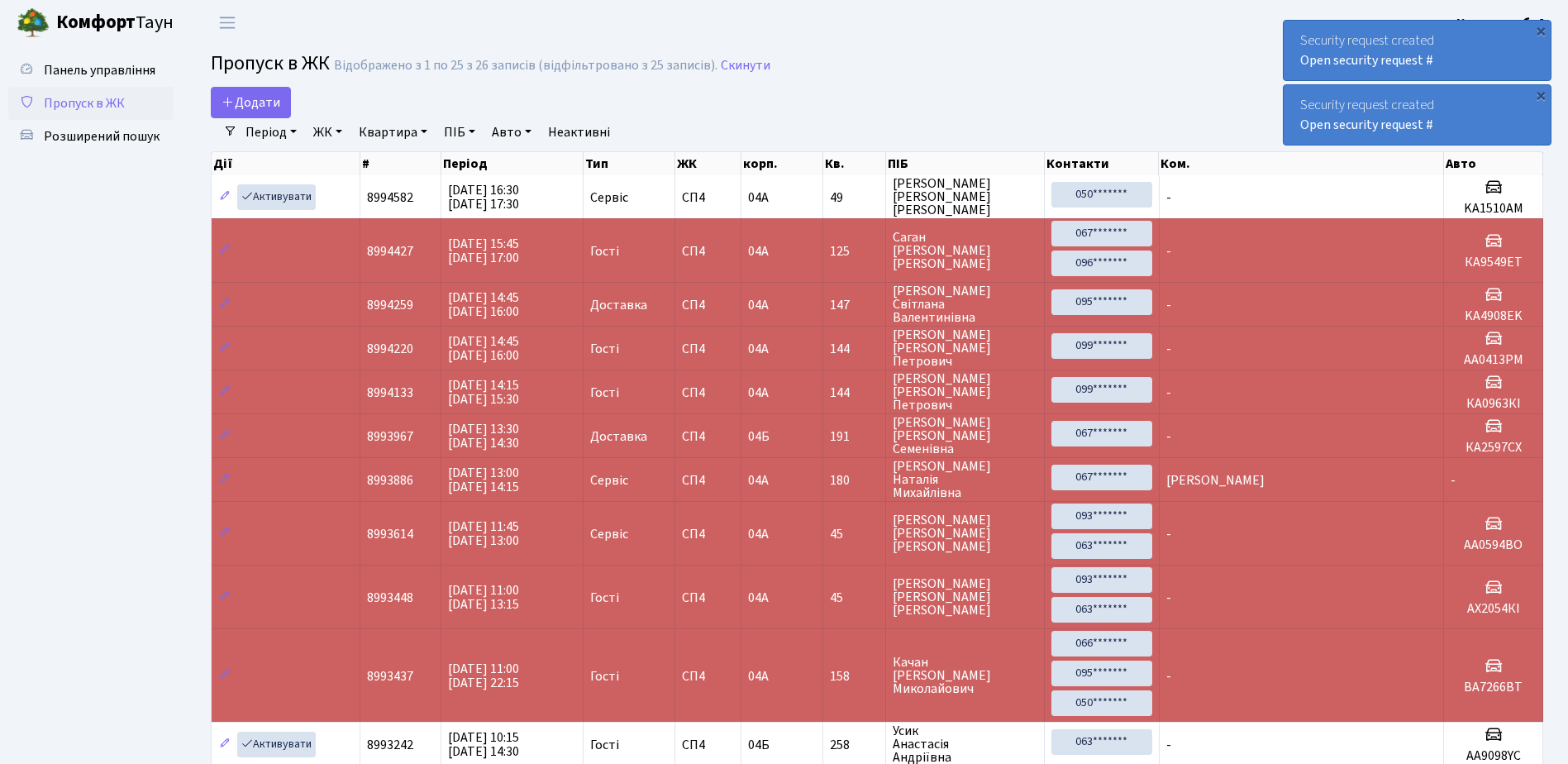
click at [109, 112] on span "Пропуск в ЖК" at bounding box center [84, 103] width 81 height 18
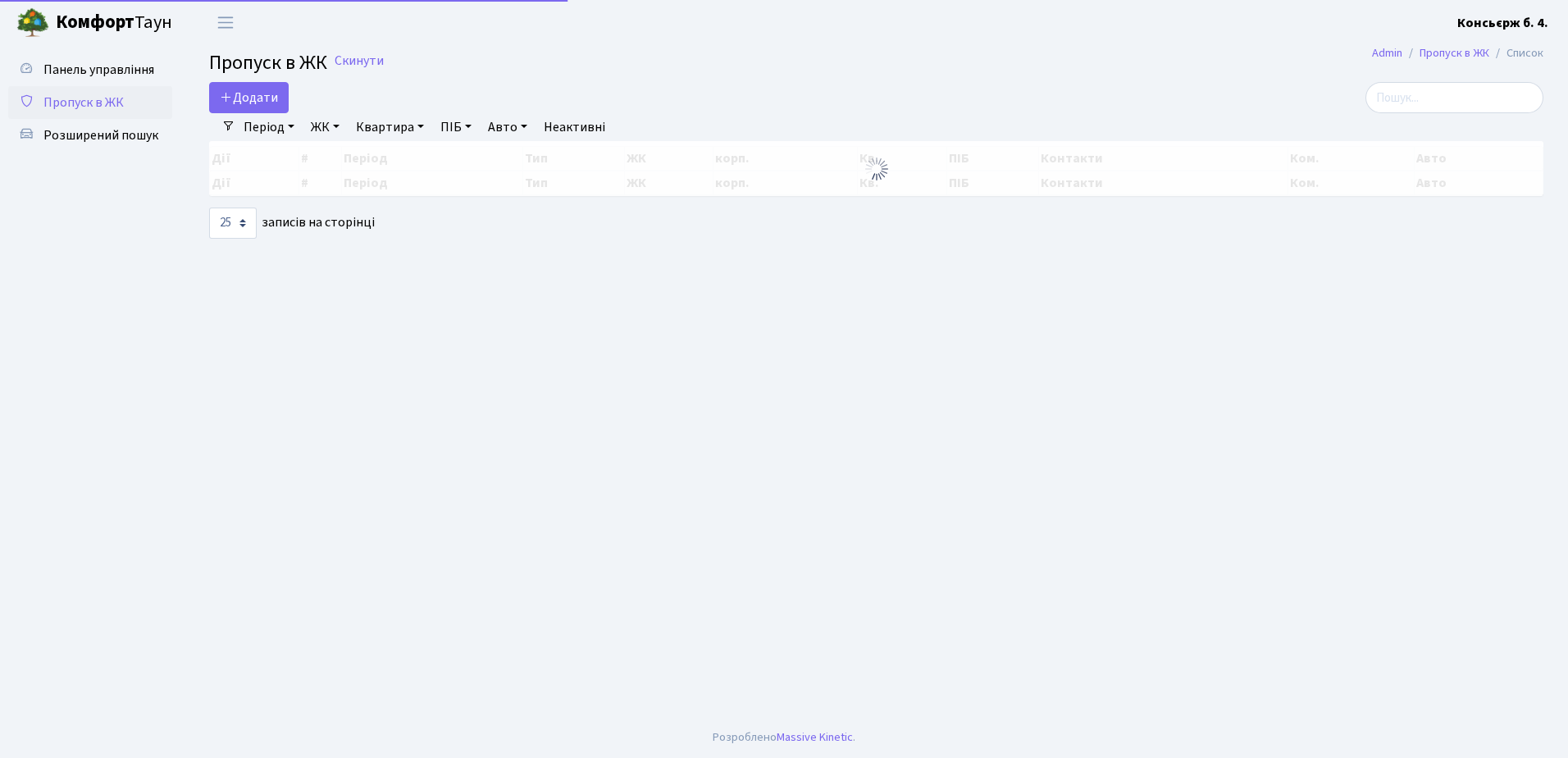
select select "25"
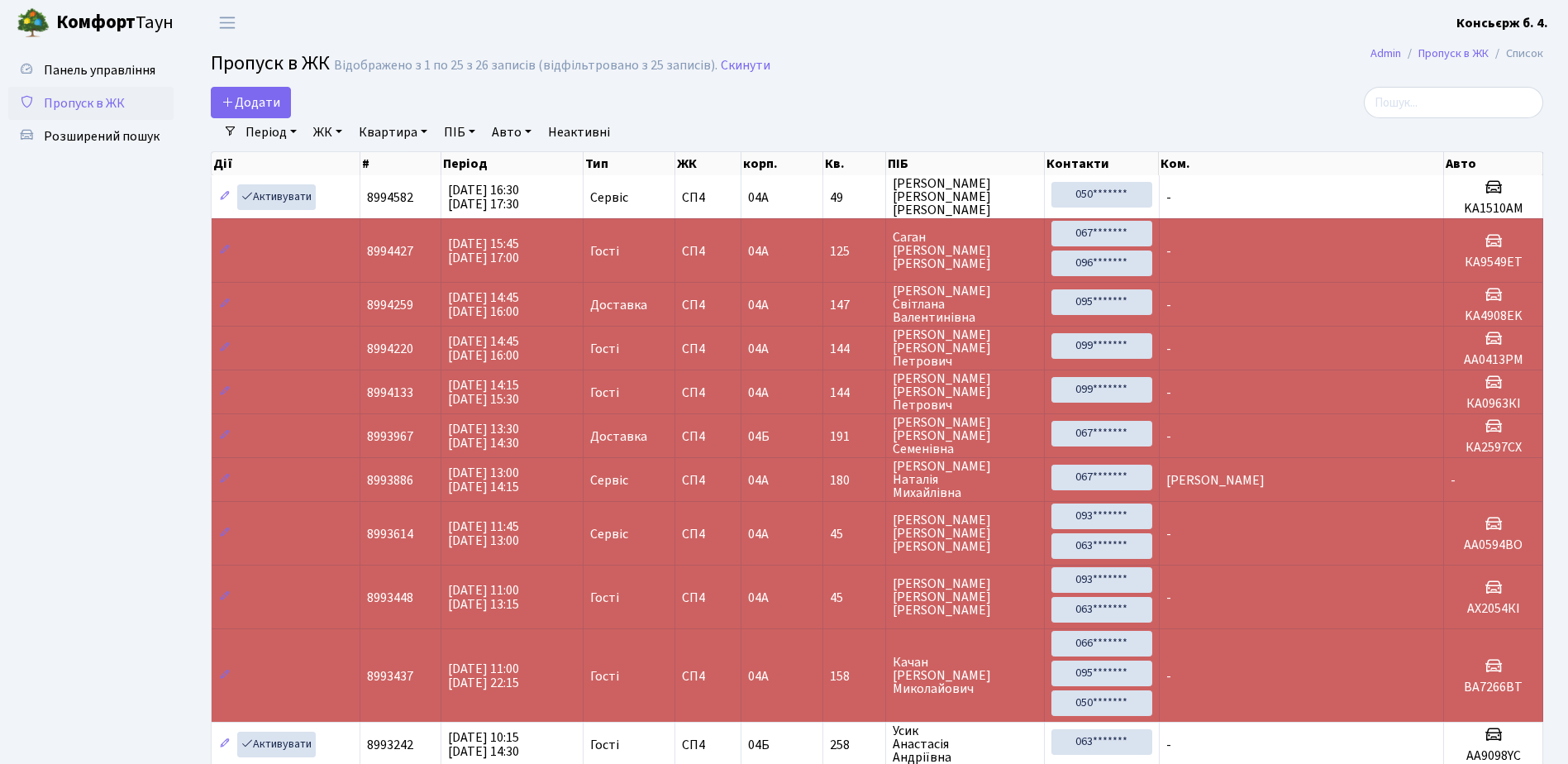
click at [112, 104] on span "Пропуск в ЖК" at bounding box center [84, 103] width 81 height 18
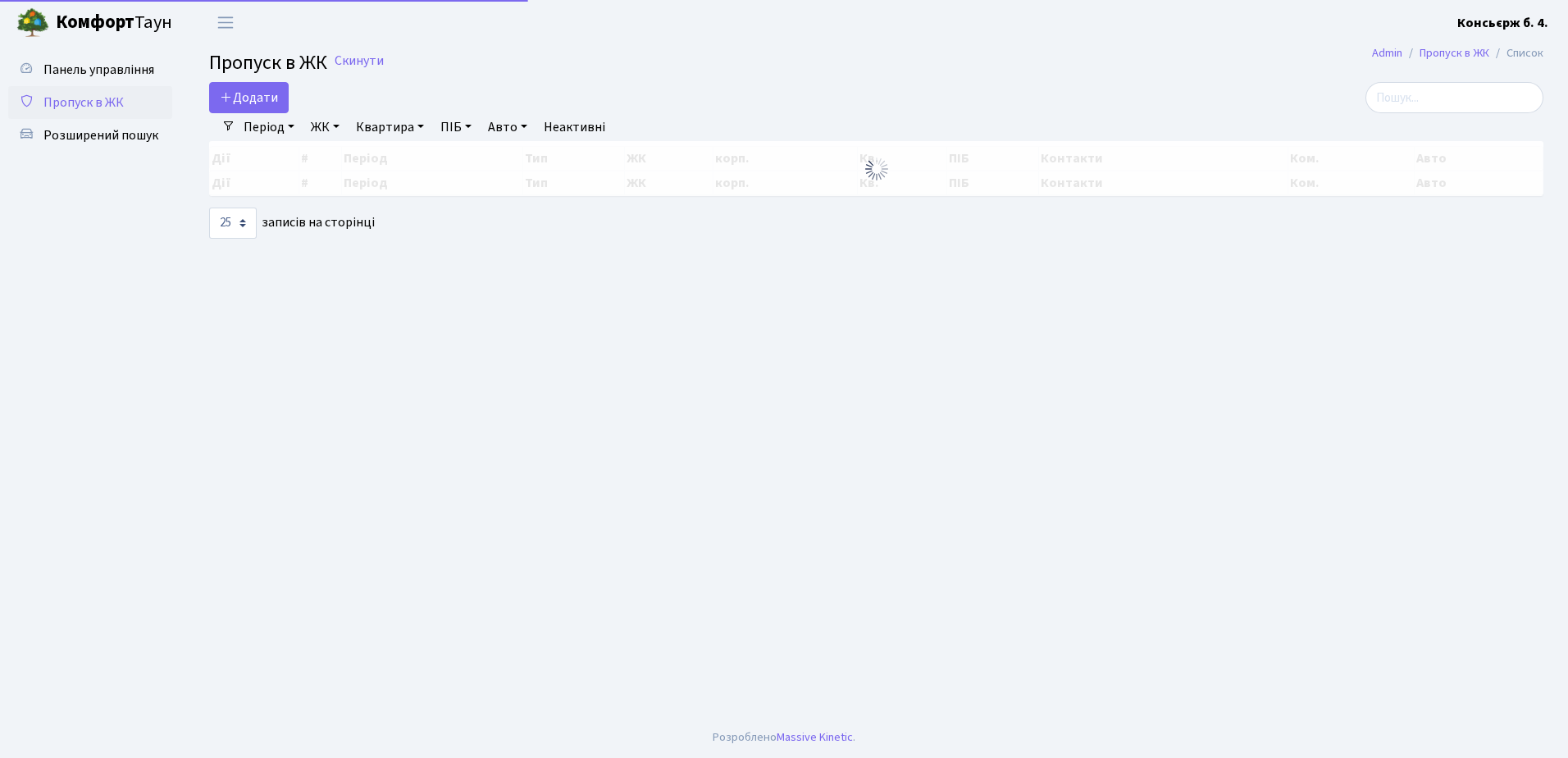
select select "25"
